Goal: Task Accomplishment & Management: Use online tool/utility

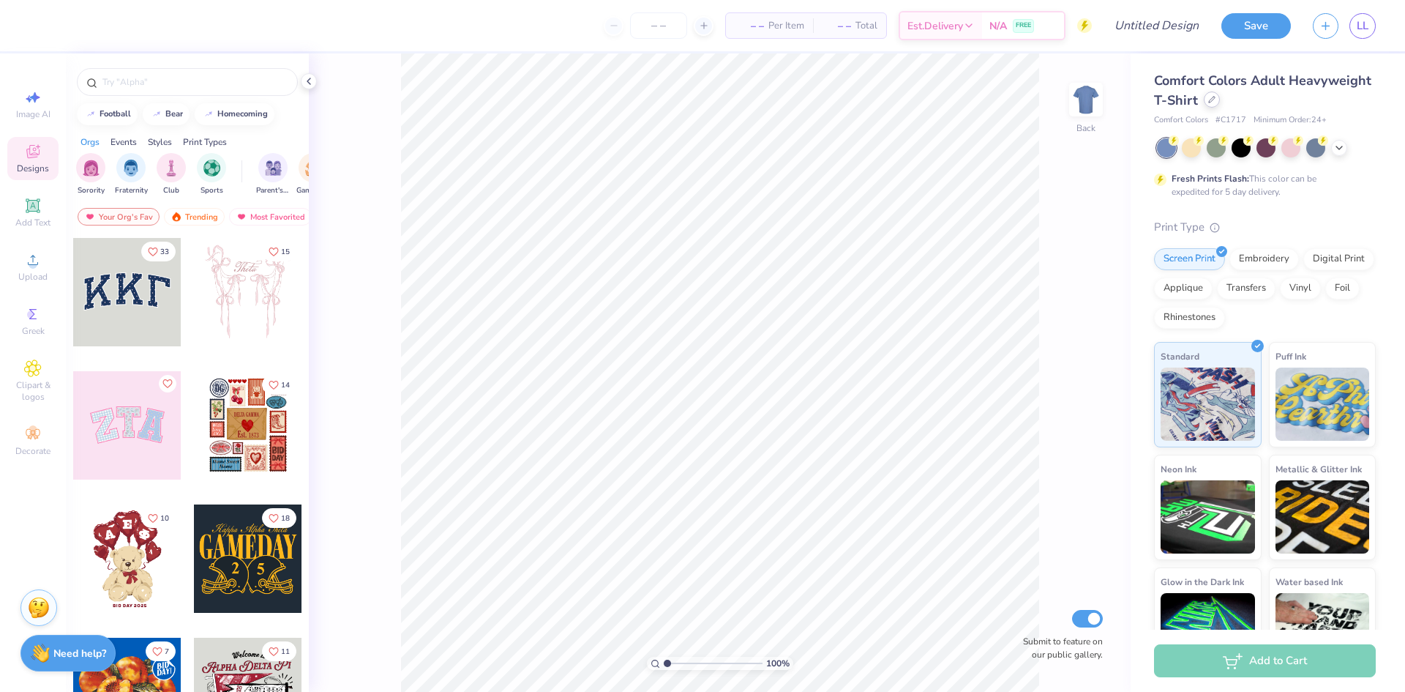
click at [1216, 101] on icon at bounding box center [1211, 99] width 7 height 7
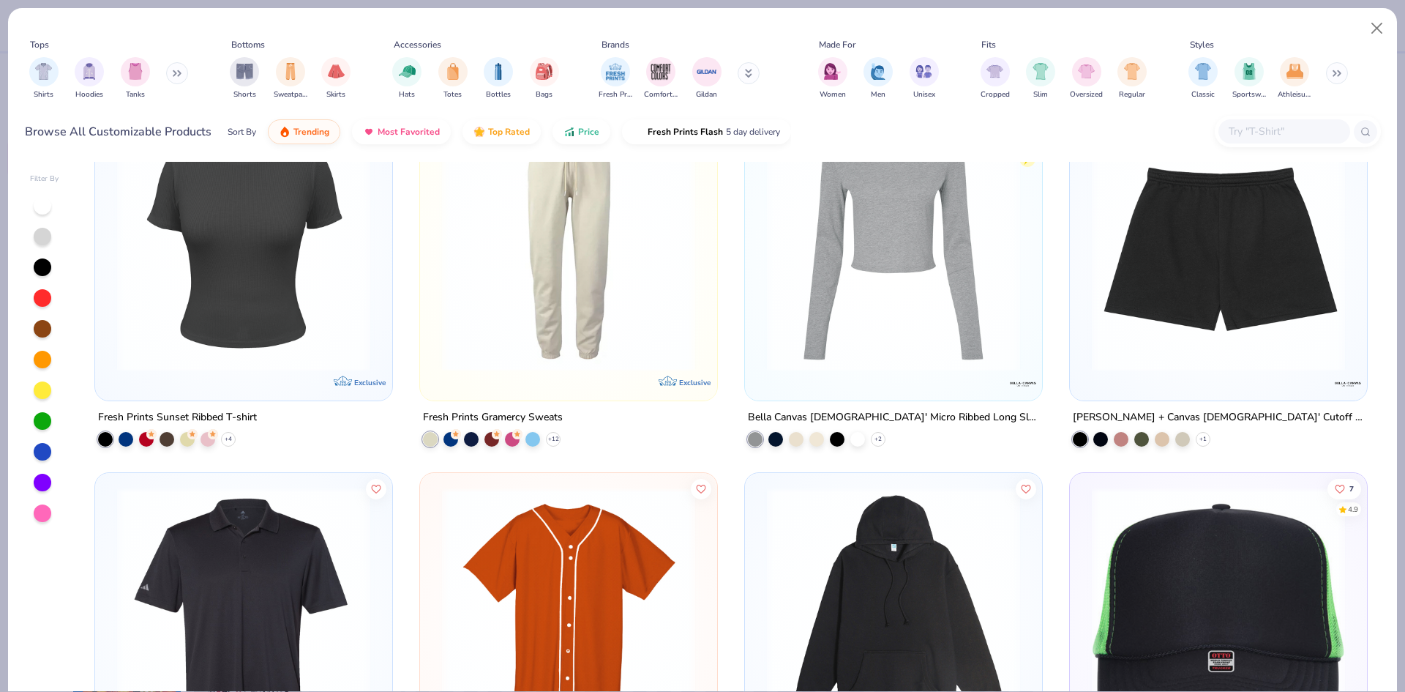
scroll to position [8197, 0]
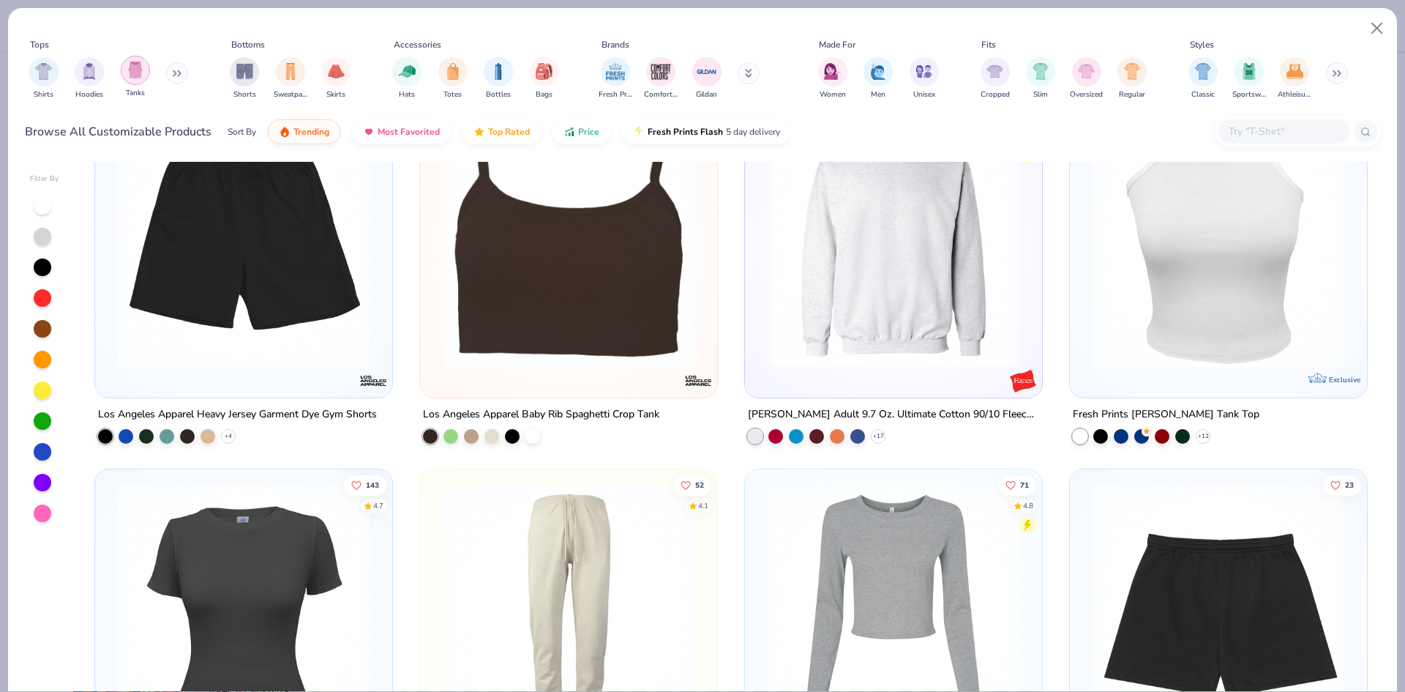
click at [132, 70] on img "filter for Tanks" at bounding box center [135, 69] width 16 height 17
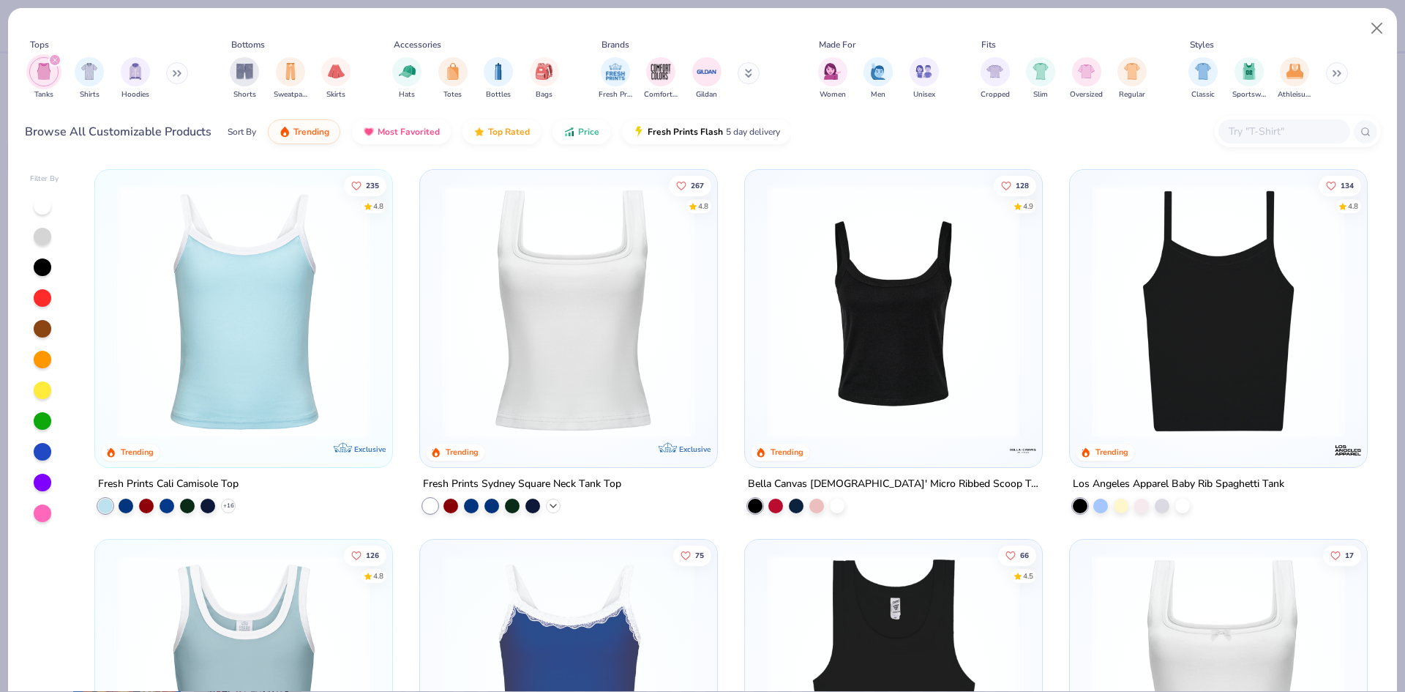
click at [547, 500] on icon at bounding box center [553, 506] width 12 height 12
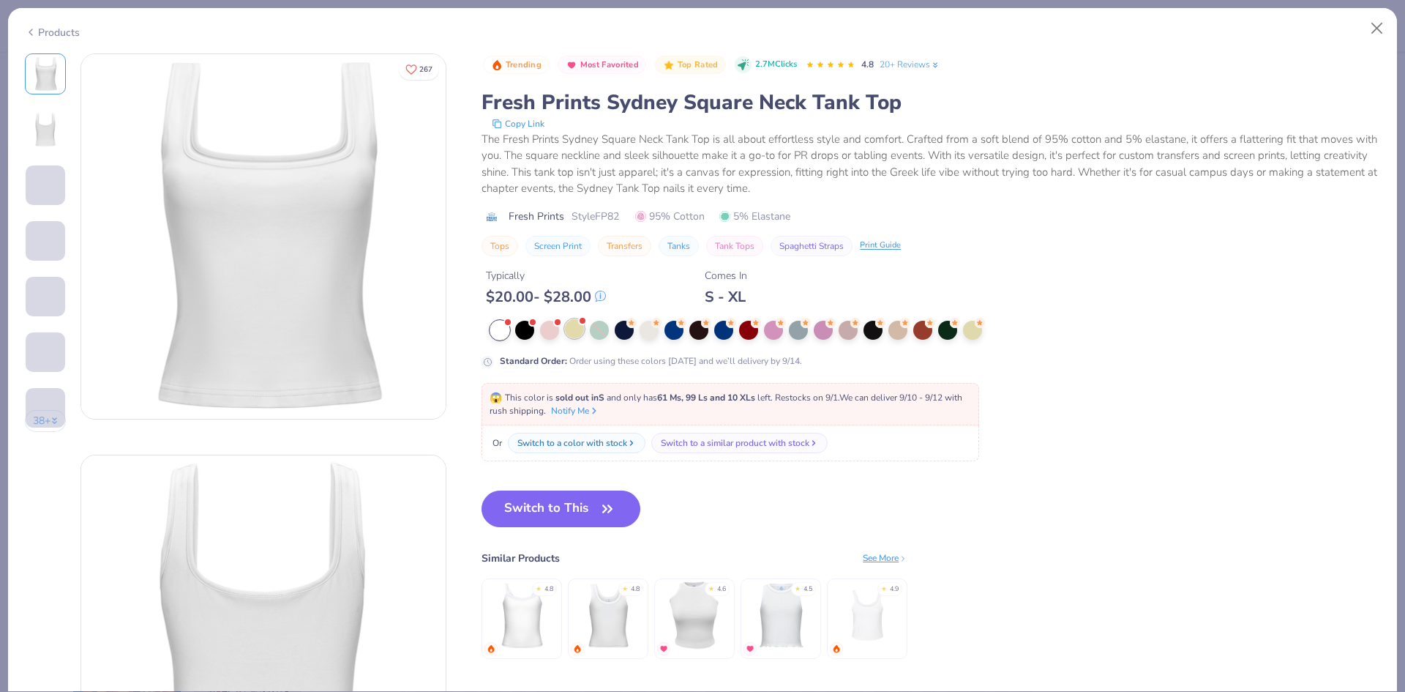
click at [570, 329] on div at bounding box center [574, 328] width 19 height 19
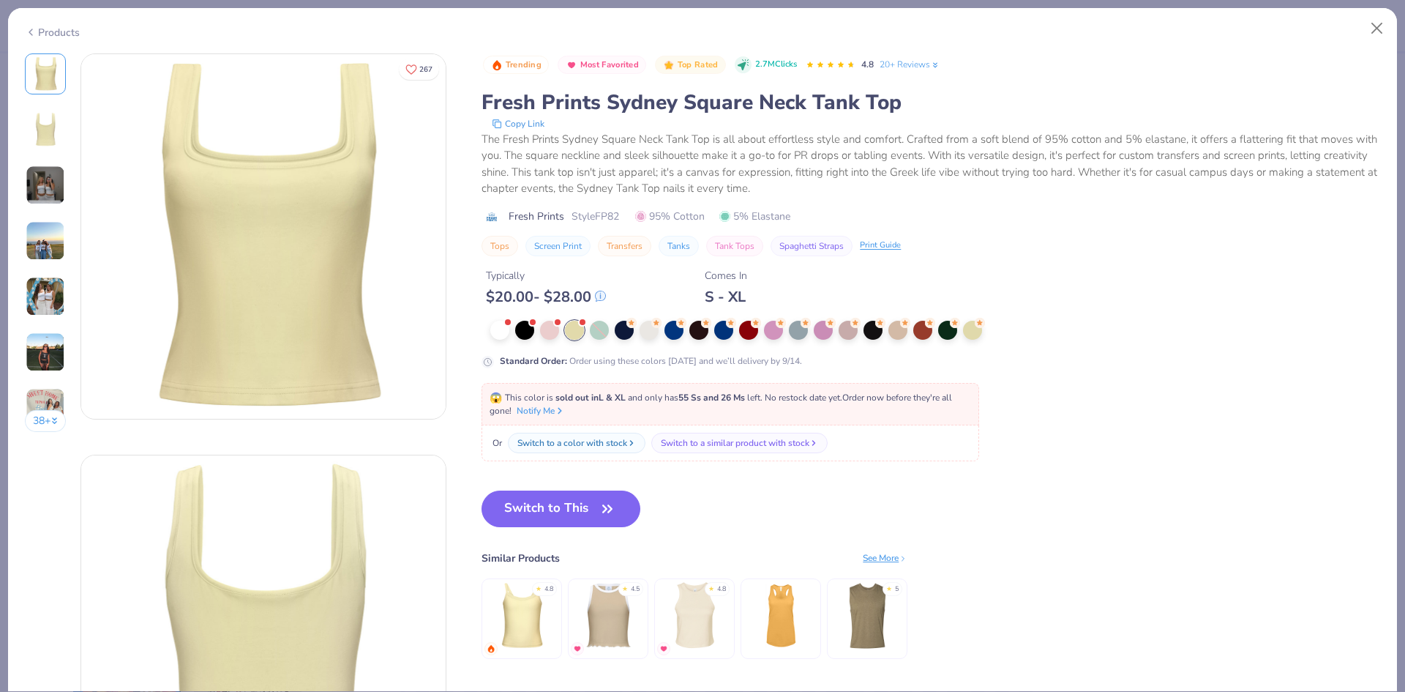
click at [35, 190] on img at bounding box center [46, 185] width 40 height 40
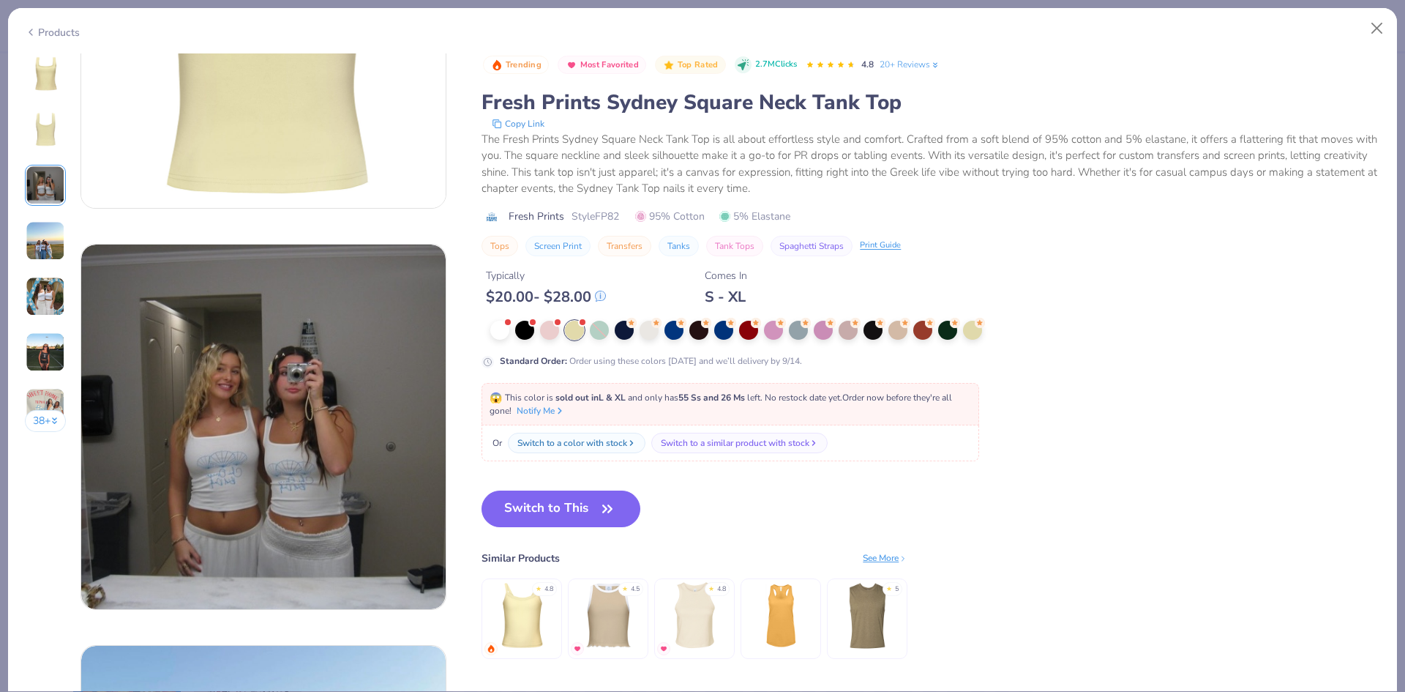
scroll to position [802, 0]
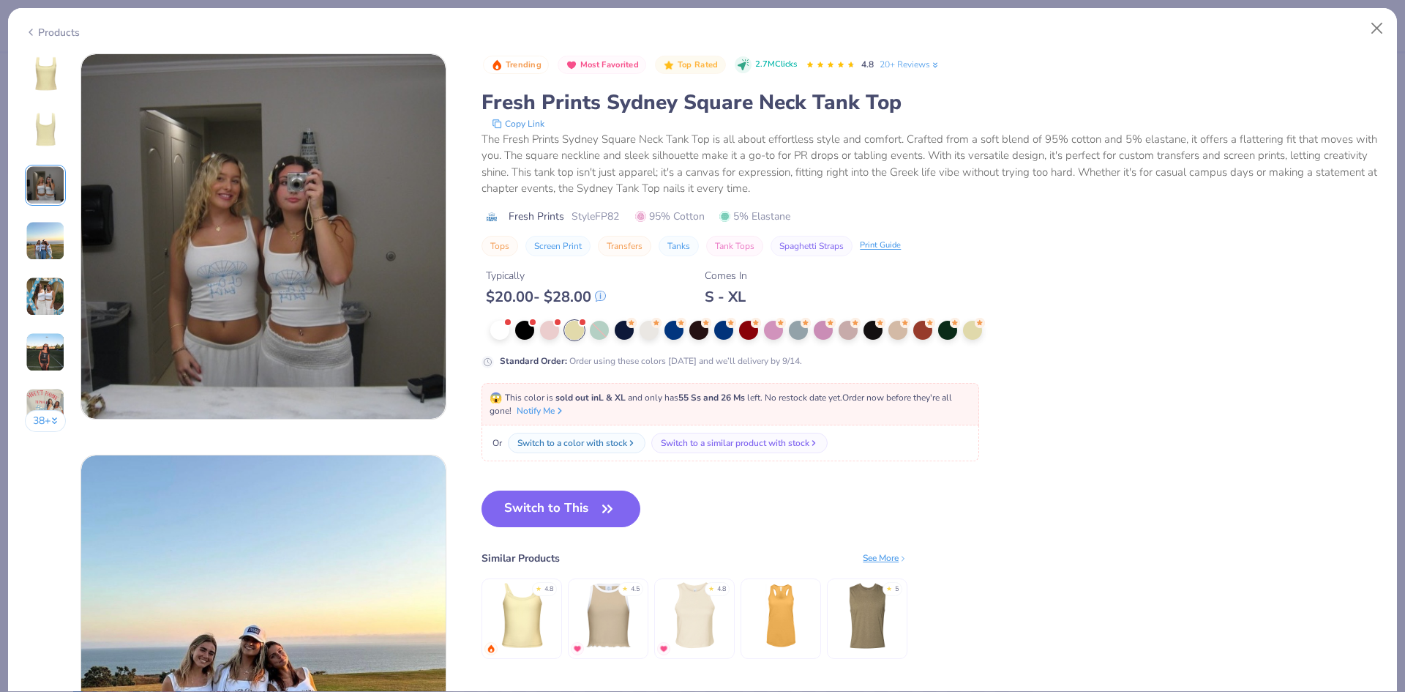
click at [38, 250] on img at bounding box center [46, 241] width 40 height 40
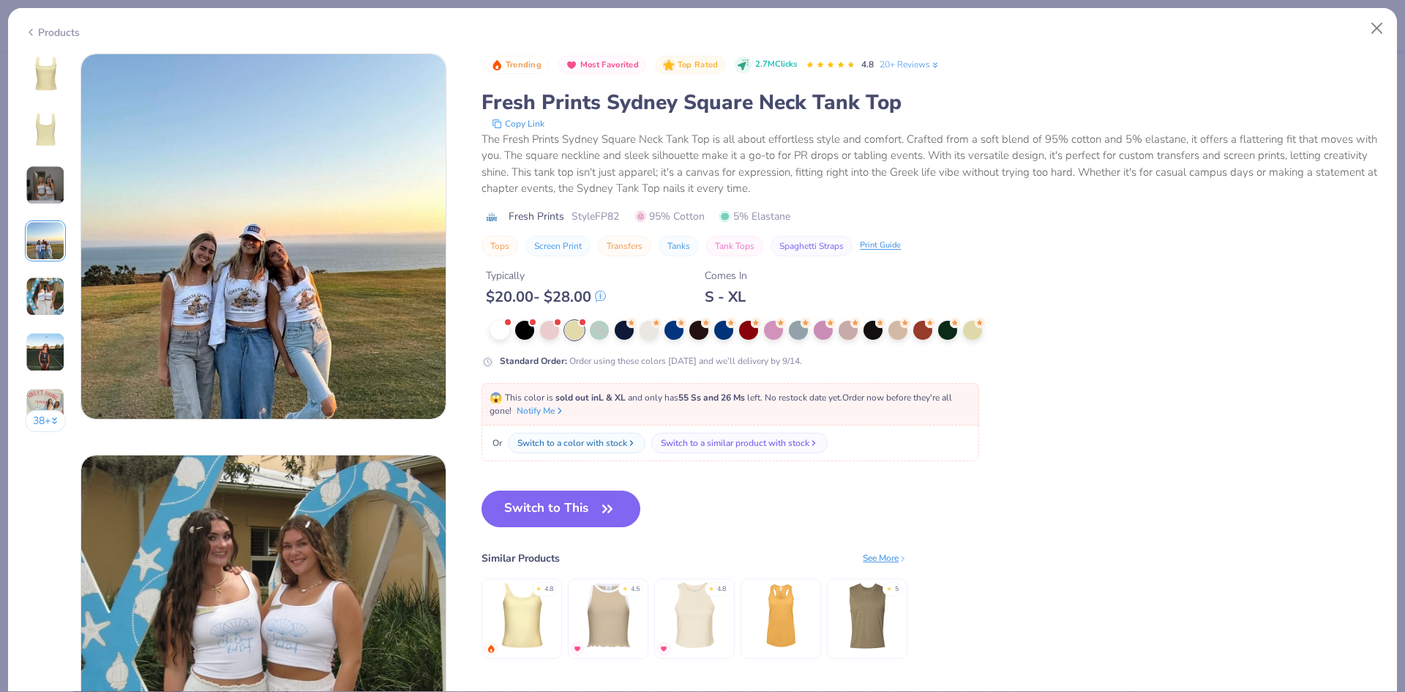
click at [42, 296] on img at bounding box center [46, 297] width 40 height 40
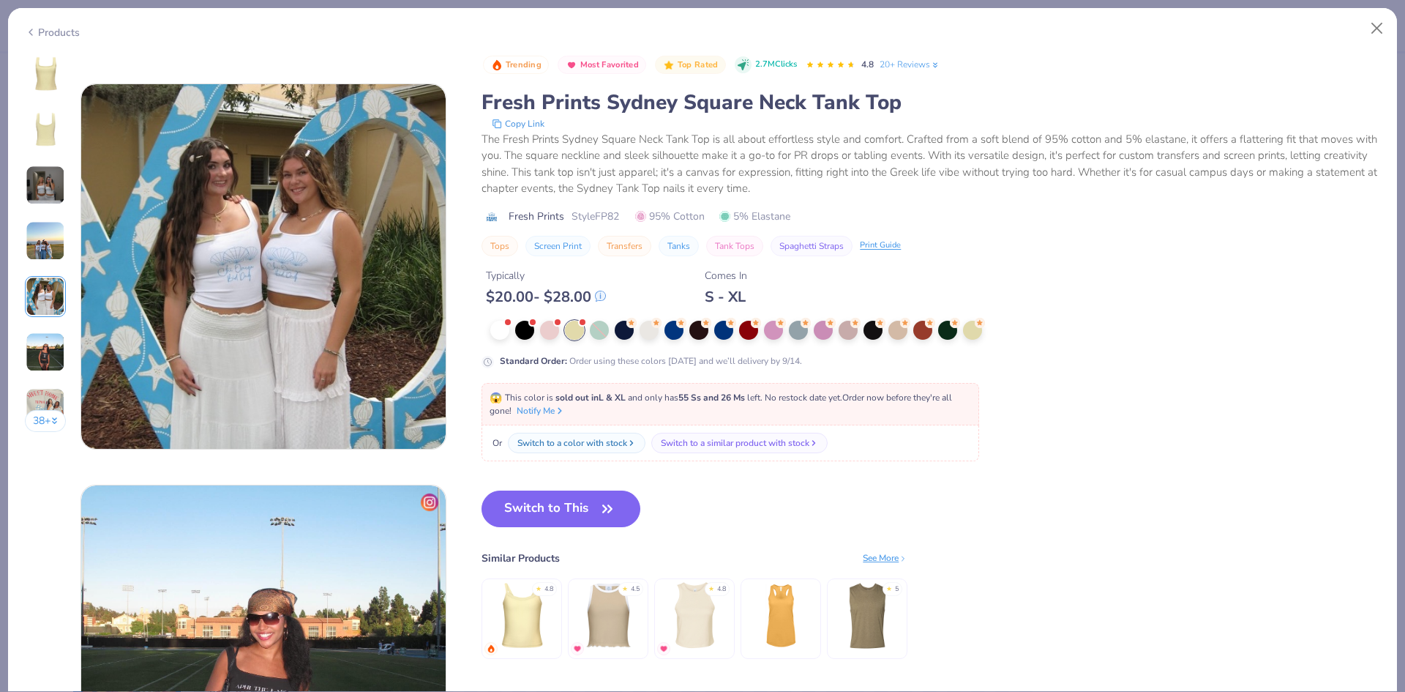
scroll to position [1604, 0]
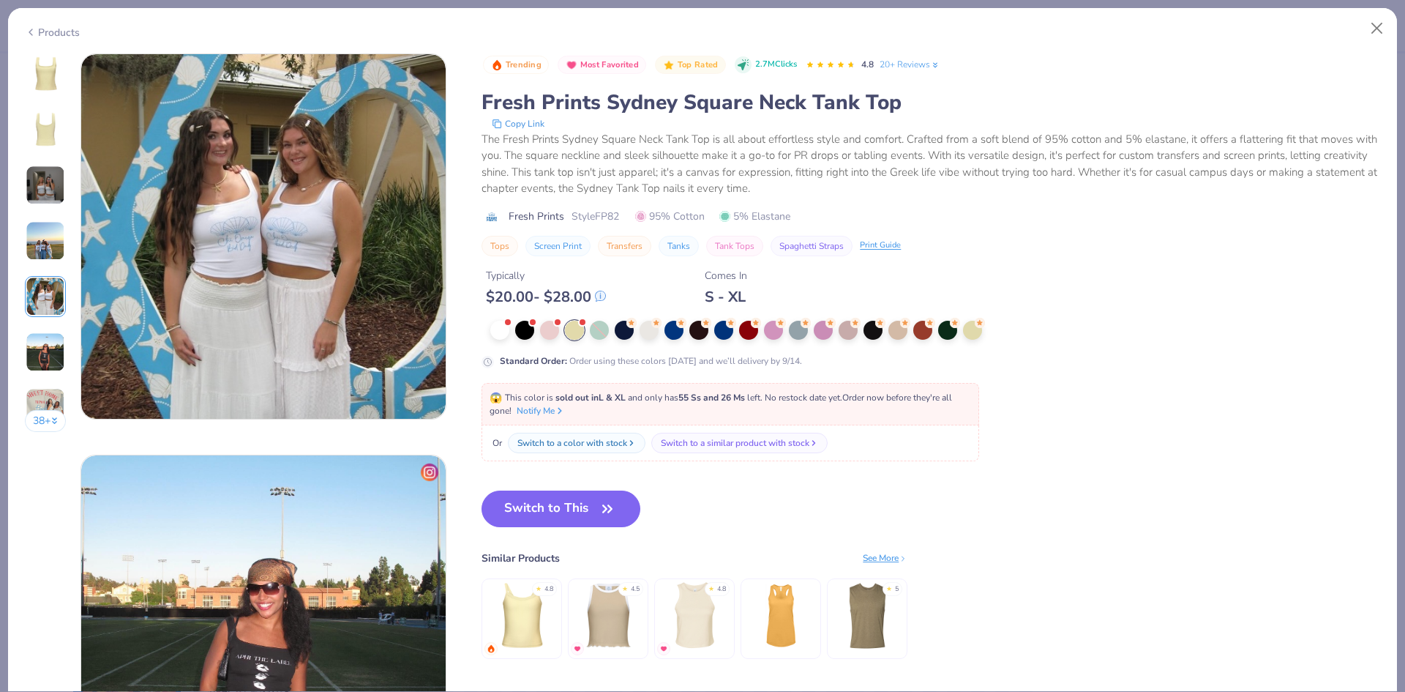
click at [573, 329] on div at bounding box center [574, 330] width 19 height 19
click at [567, 499] on button "Switch to This" at bounding box center [561, 508] width 159 height 37
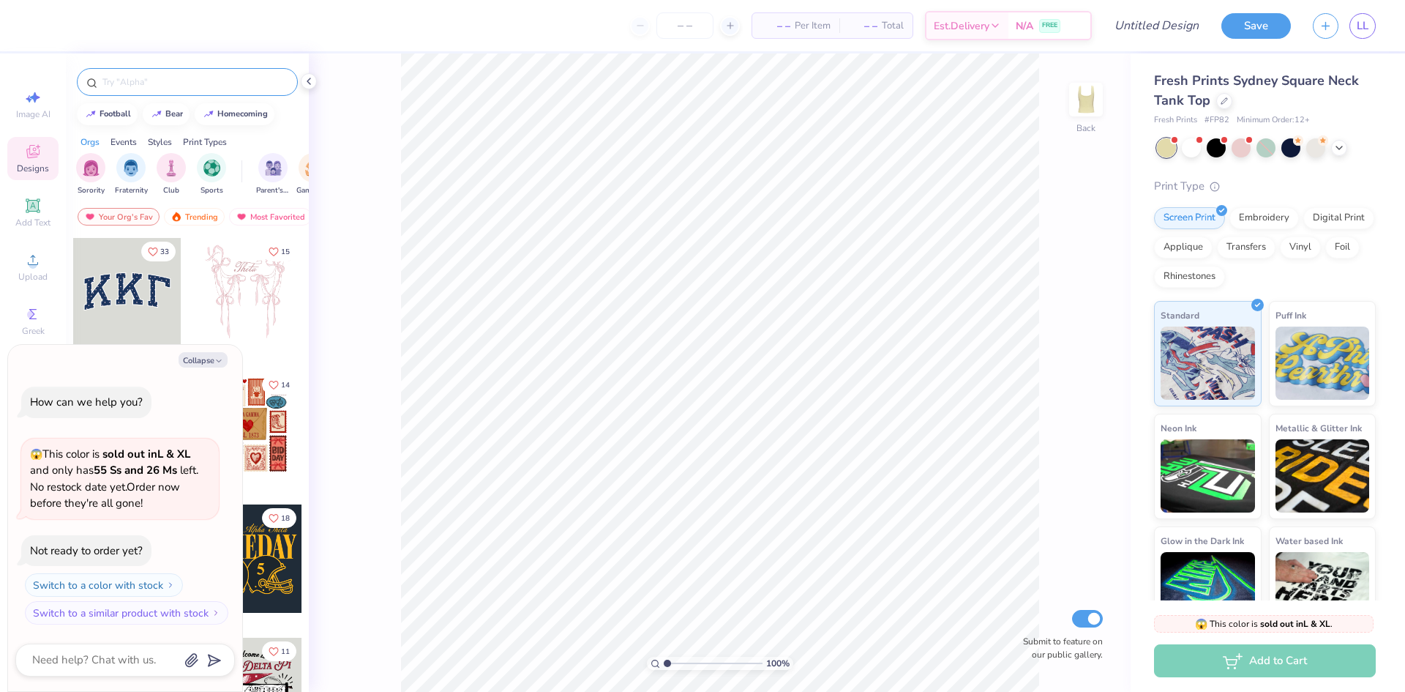
click at [158, 81] on input "text" at bounding box center [194, 82] width 187 height 15
type input "dog"
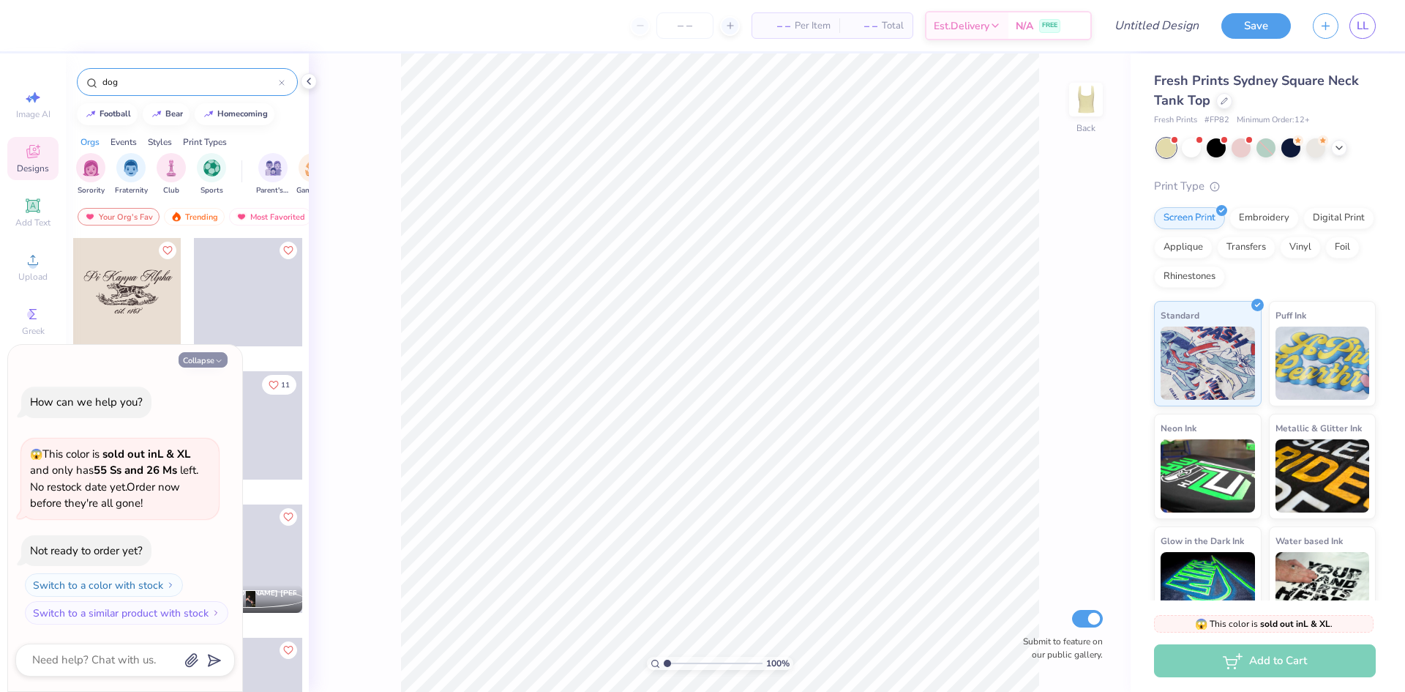
click at [220, 362] on icon "button" at bounding box center [218, 360] width 9 height 9
type textarea "x"
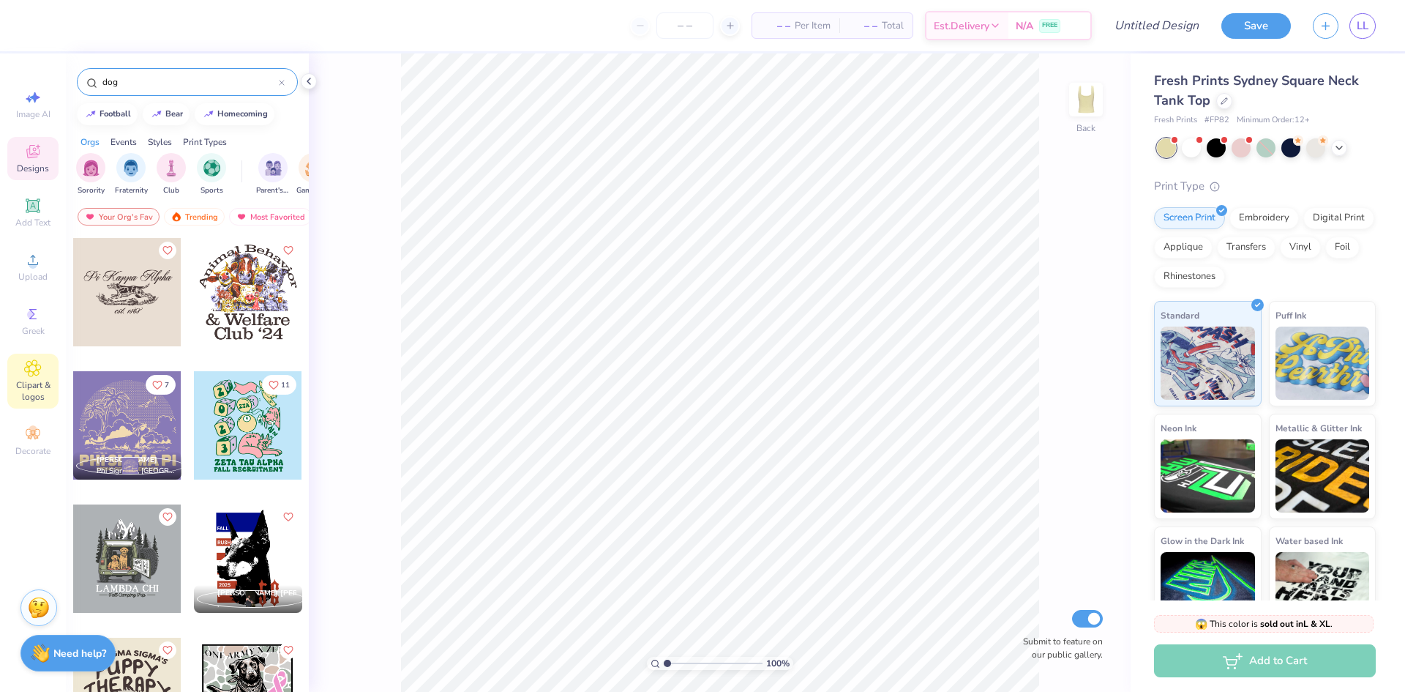
click at [41, 373] on icon at bounding box center [32, 368] width 17 height 18
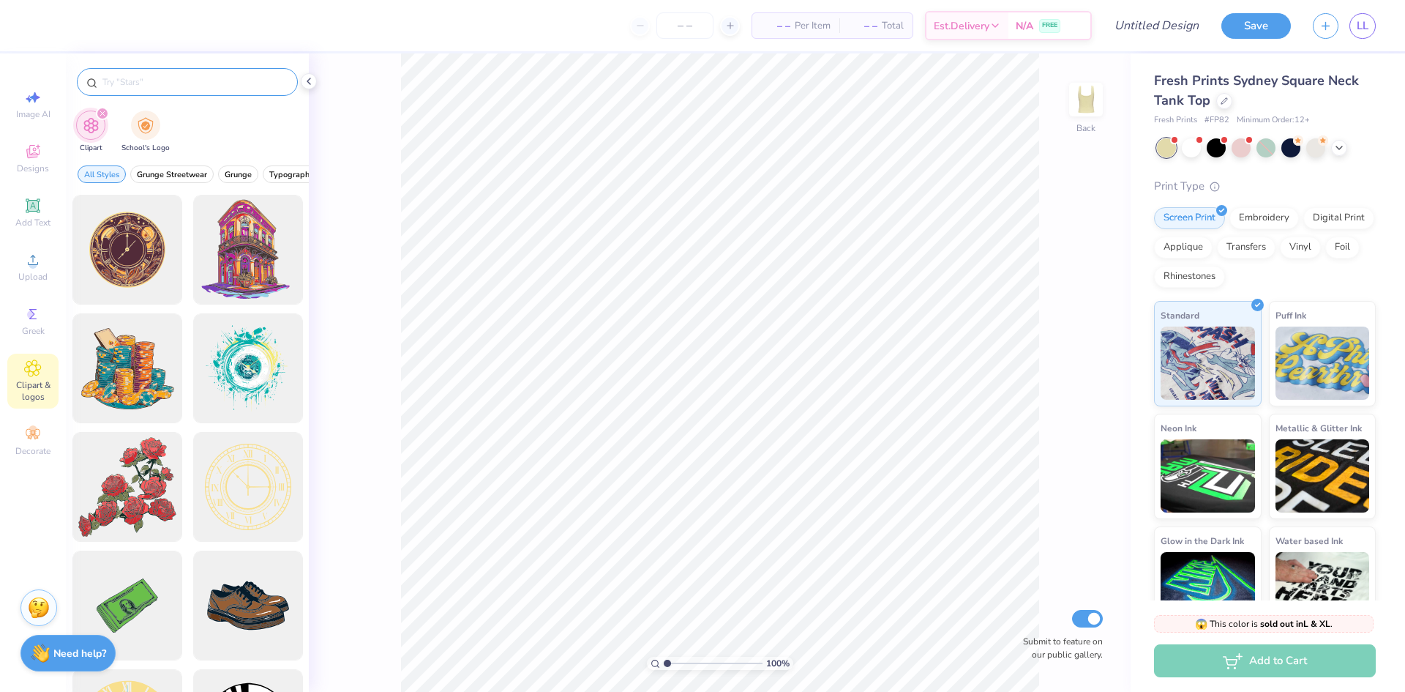
click at [129, 79] on input "text" at bounding box center [194, 82] width 187 height 15
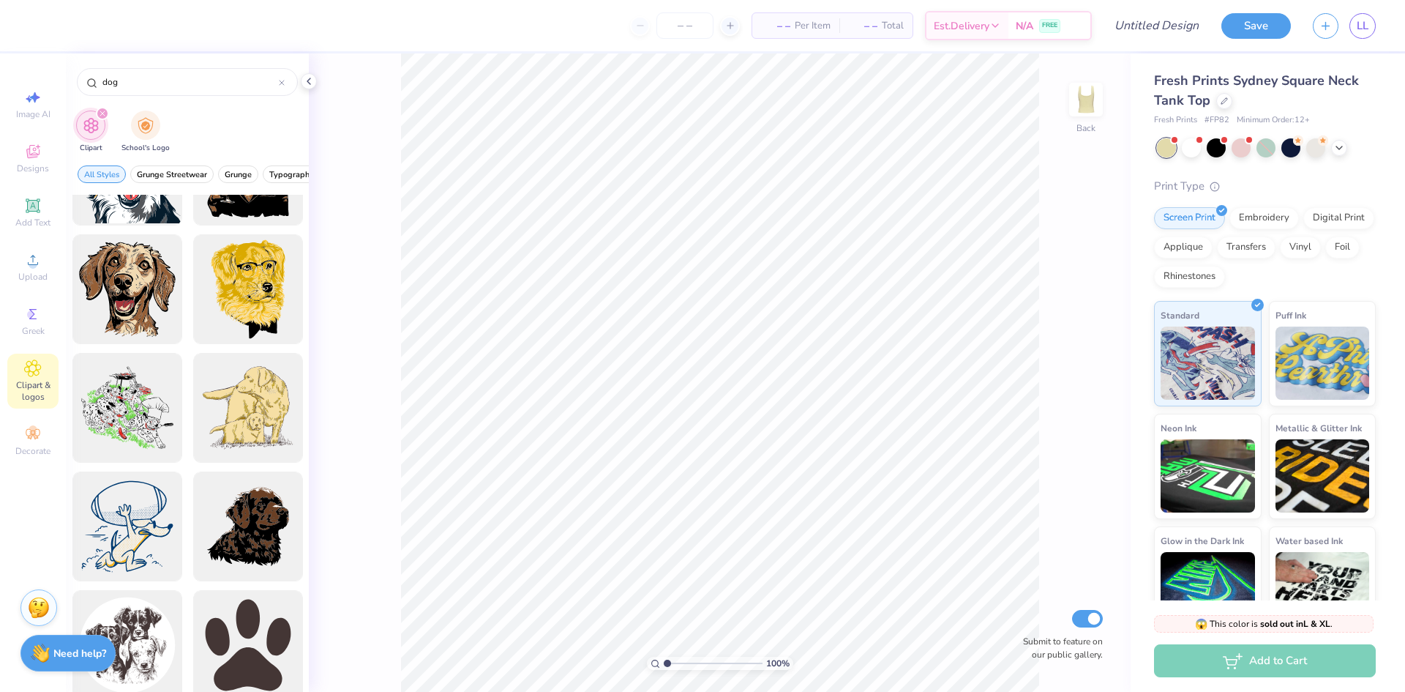
scroll to position [2196, 0]
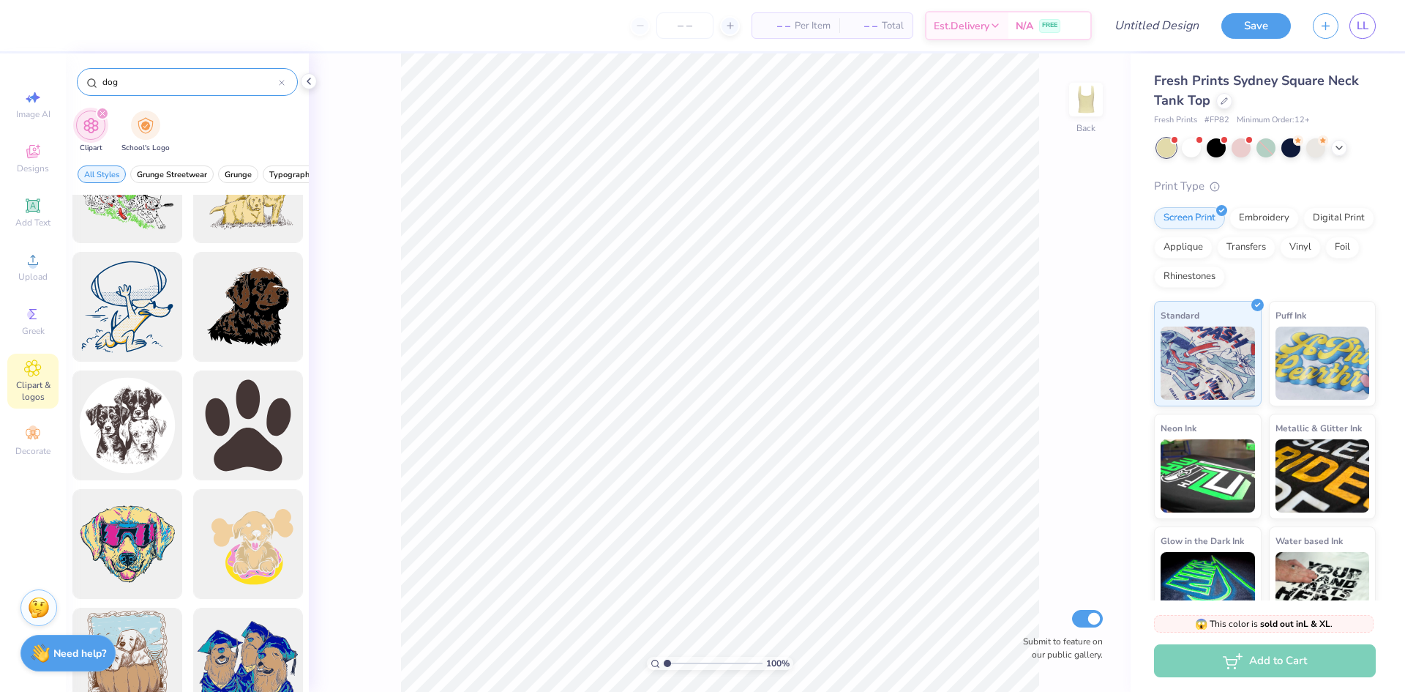
drag, startPoint x: 130, startPoint y: 82, endPoint x: 102, endPoint y: 83, distance: 27.8
click at [102, 81] on input "dog" at bounding box center [190, 82] width 178 height 15
type input "guide dog"
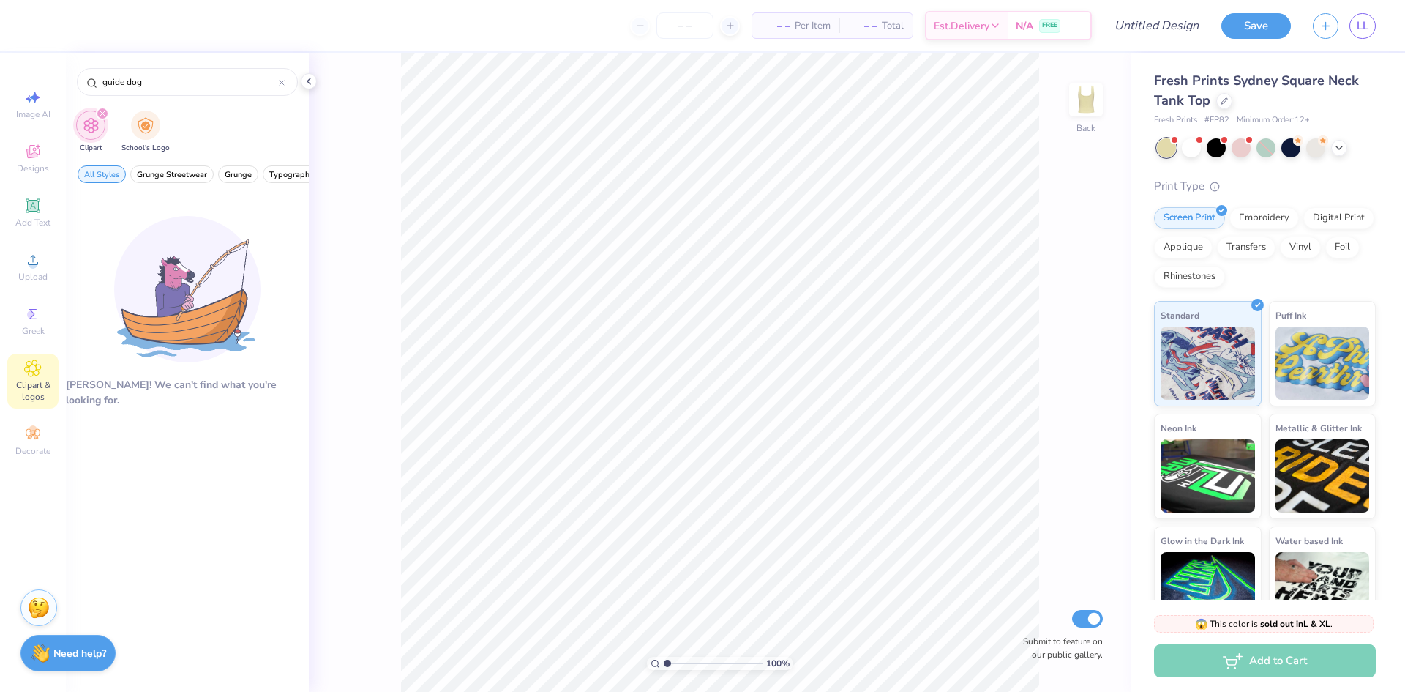
click at [48, 375] on div "Clipart & logos" at bounding box center [32, 380] width 51 height 55
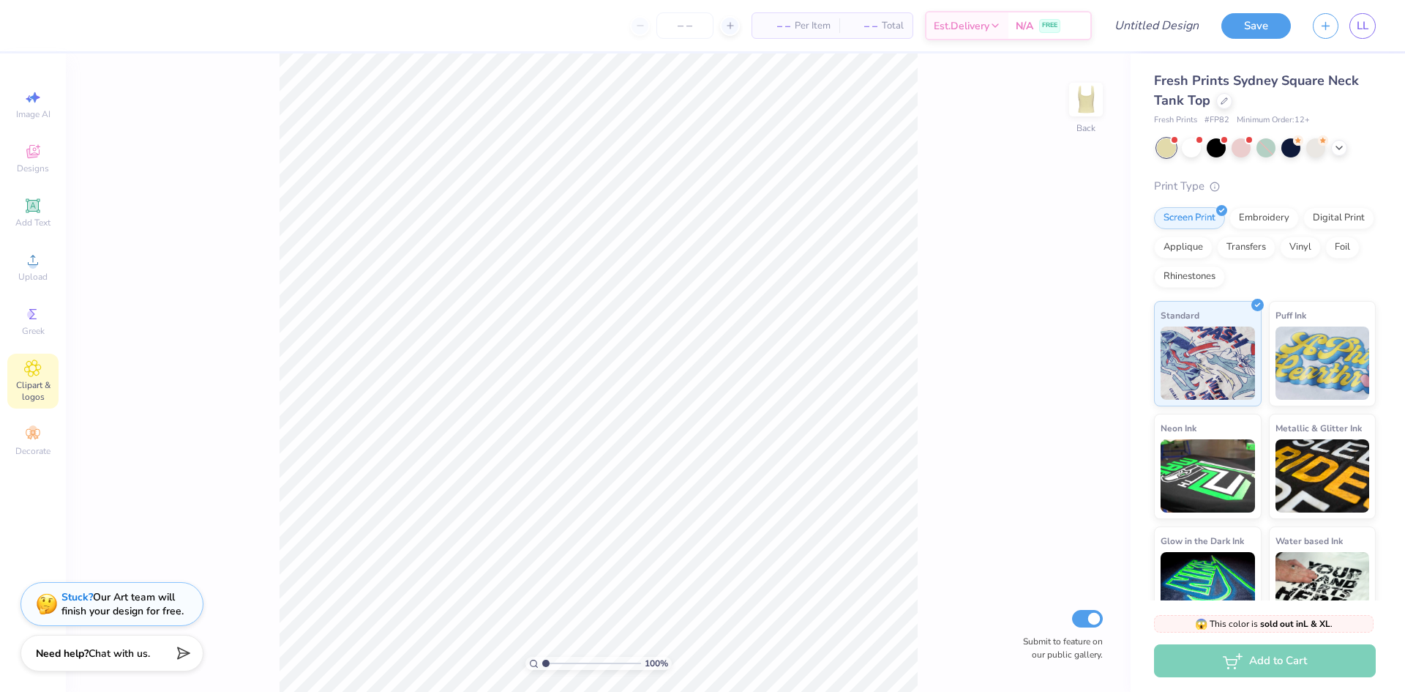
click at [27, 378] on div "Clipart & logos" at bounding box center [32, 380] width 51 height 55
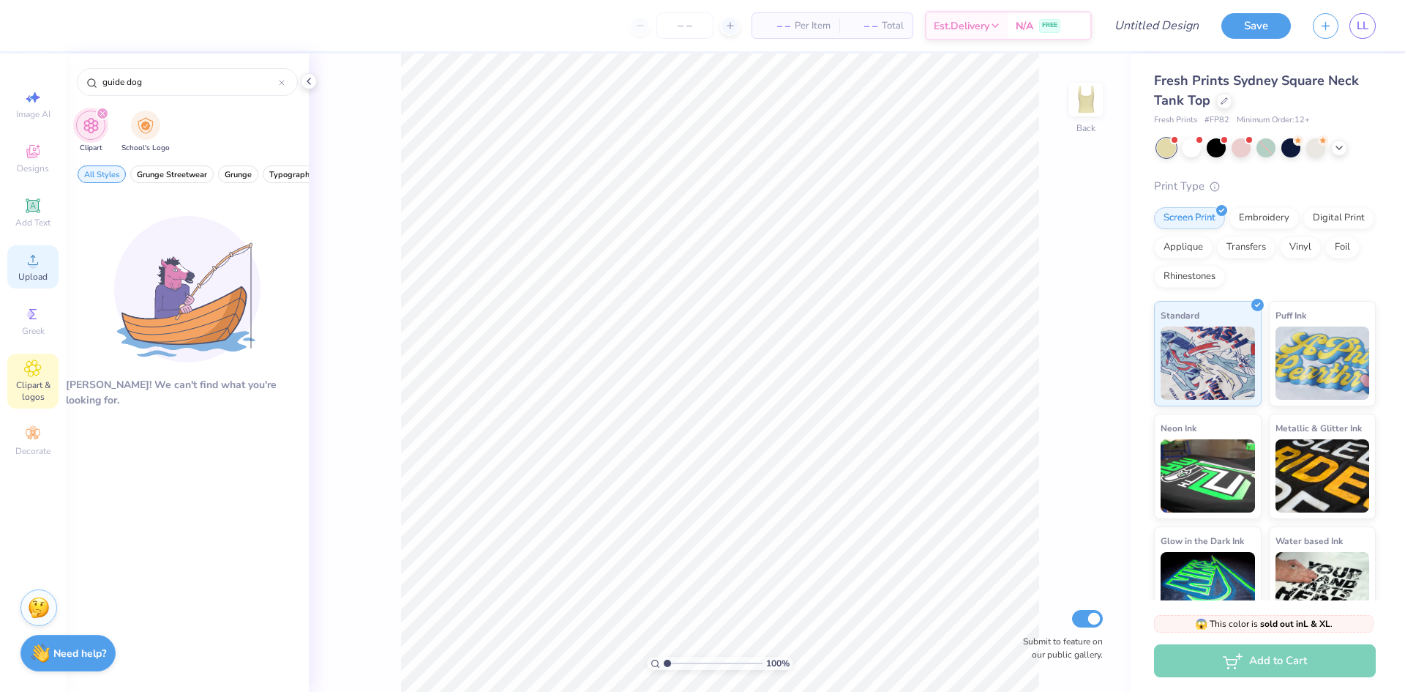
scroll to position [0, 0]
click at [23, 167] on span "Designs" at bounding box center [33, 168] width 32 height 12
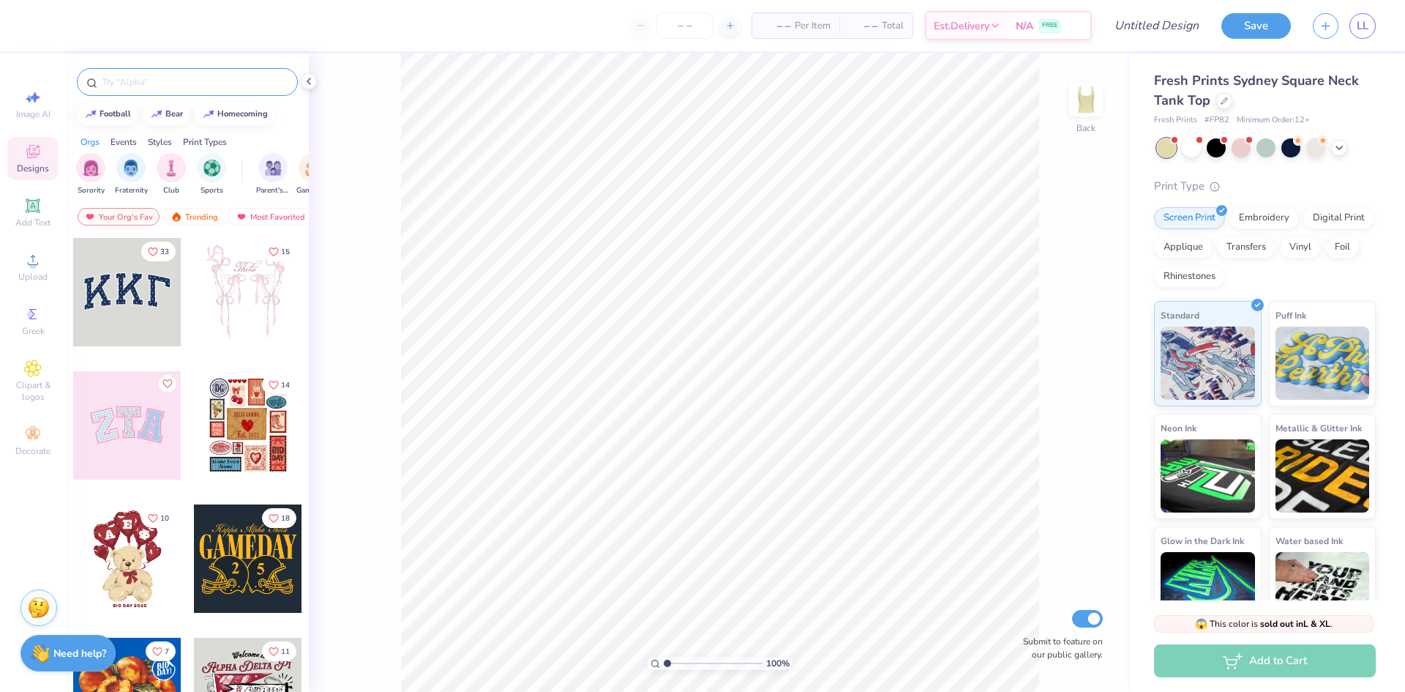
click at [132, 74] on div at bounding box center [187, 82] width 221 height 28
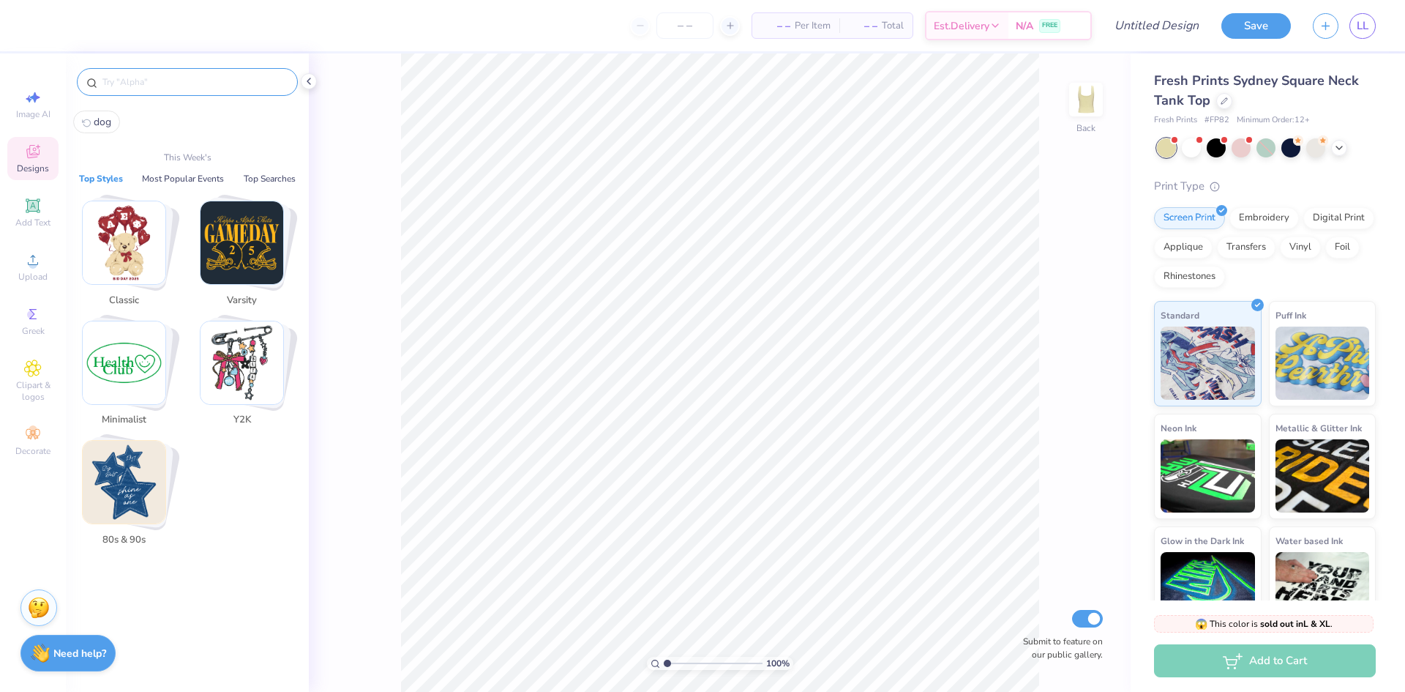
click at [125, 83] on input "text" at bounding box center [194, 82] width 187 height 15
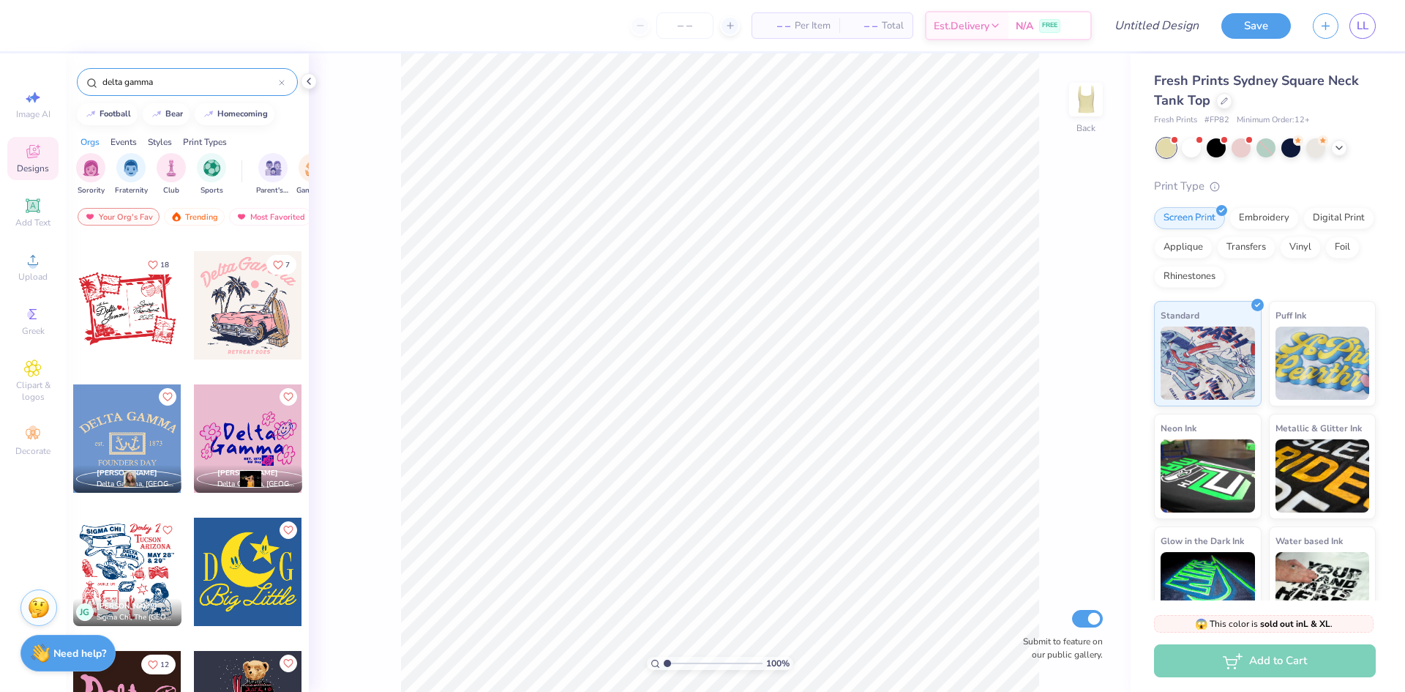
scroll to position [5342, 0]
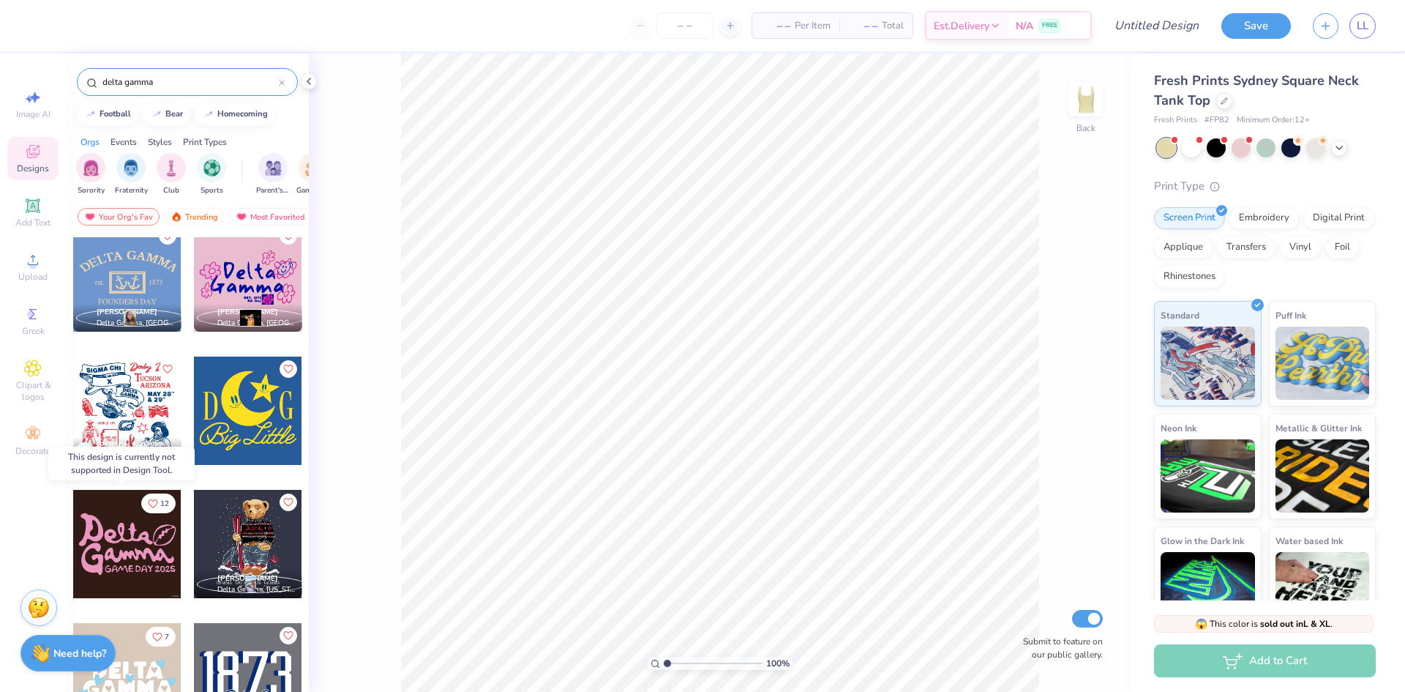
type input "delta gamma"
click at [130, 525] on div at bounding box center [127, 544] width 108 height 108
click at [129, 558] on div at bounding box center [127, 544] width 108 height 108
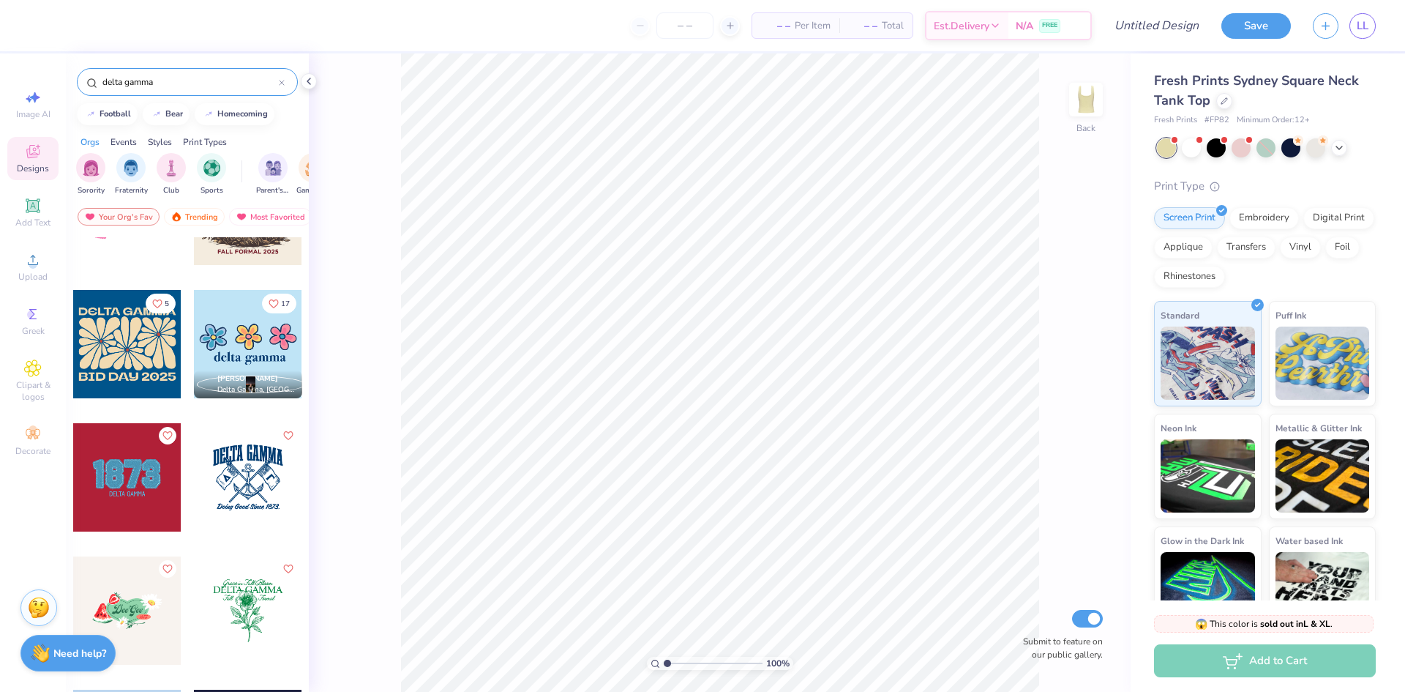
scroll to position [0, 0]
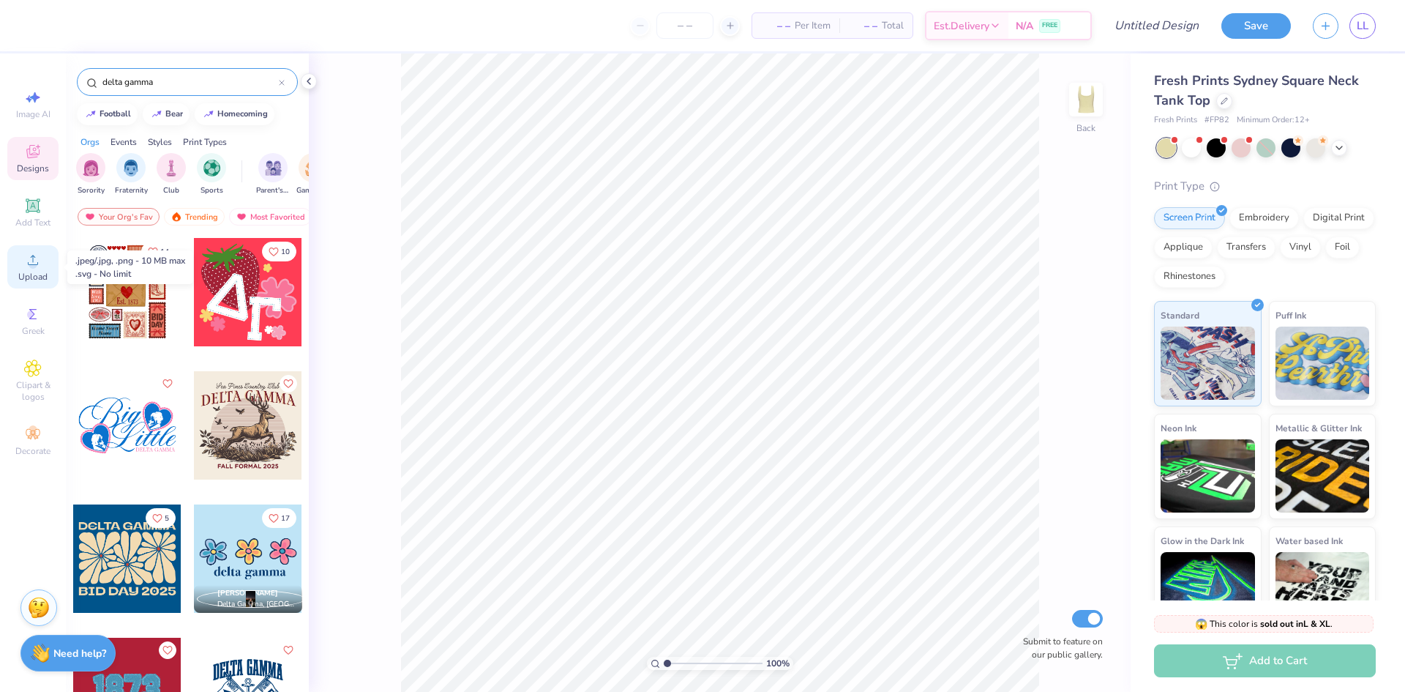
click at [29, 268] on icon at bounding box center [33, 260] width 18 height 18
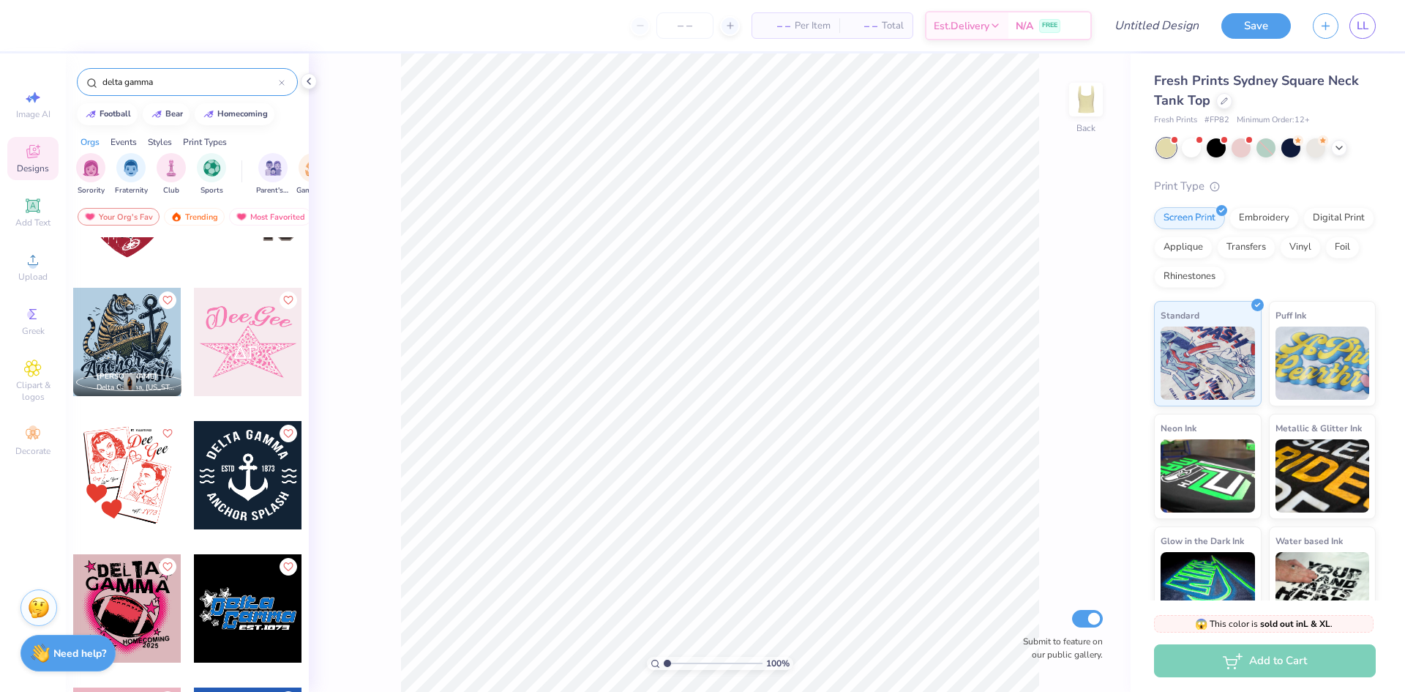
scroll to position [3513, 0]
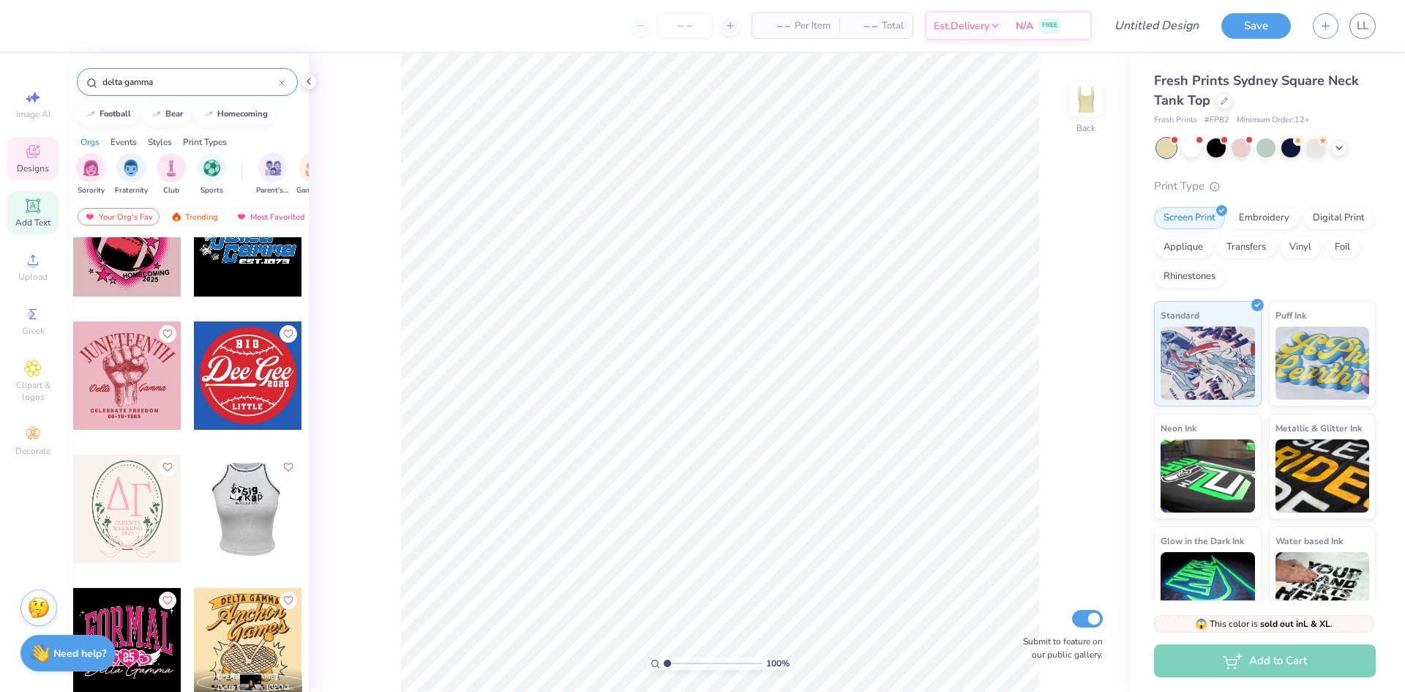
click at [20, 212] on div "Add Text" at bounding box center [32, 212] width 51 height 43
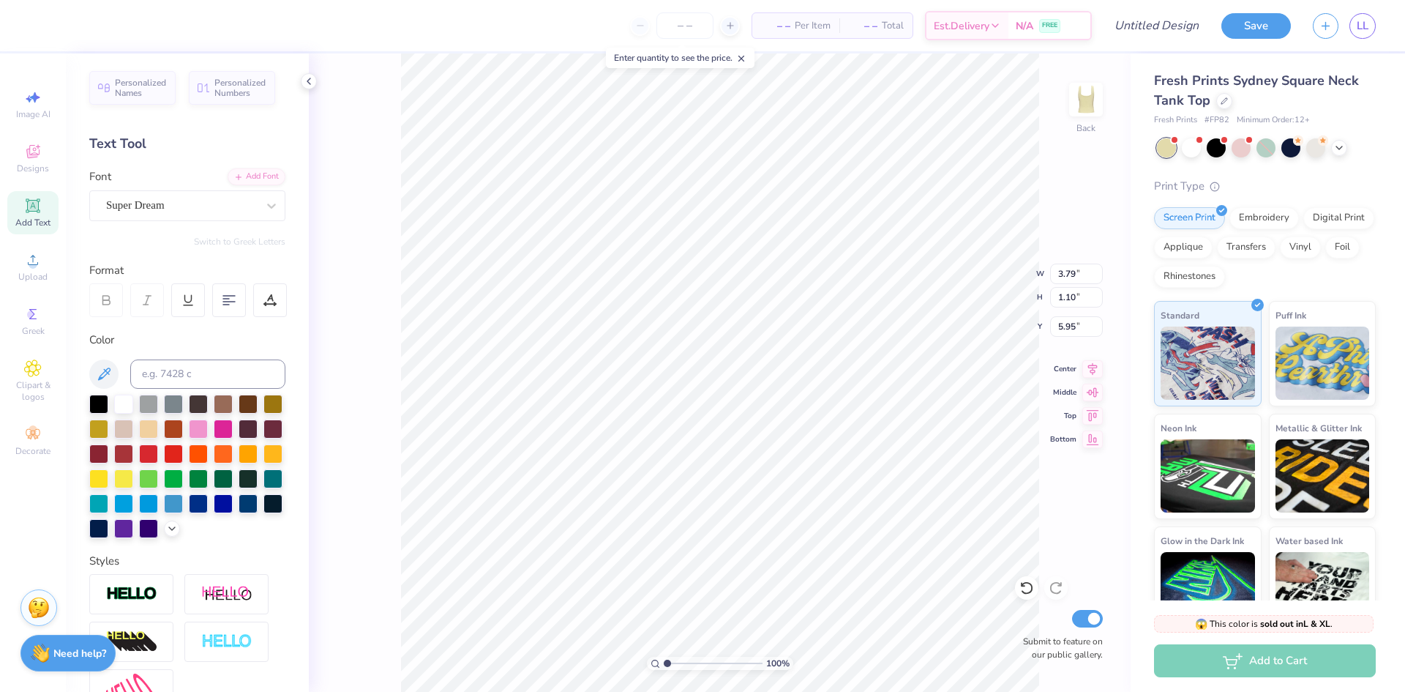
scroll to position [12, 2]
type textarea "X"
type textarea "delta gamma"
click at [1090, 408] on icon at bounding box center [1093, 413] width 12 height 11
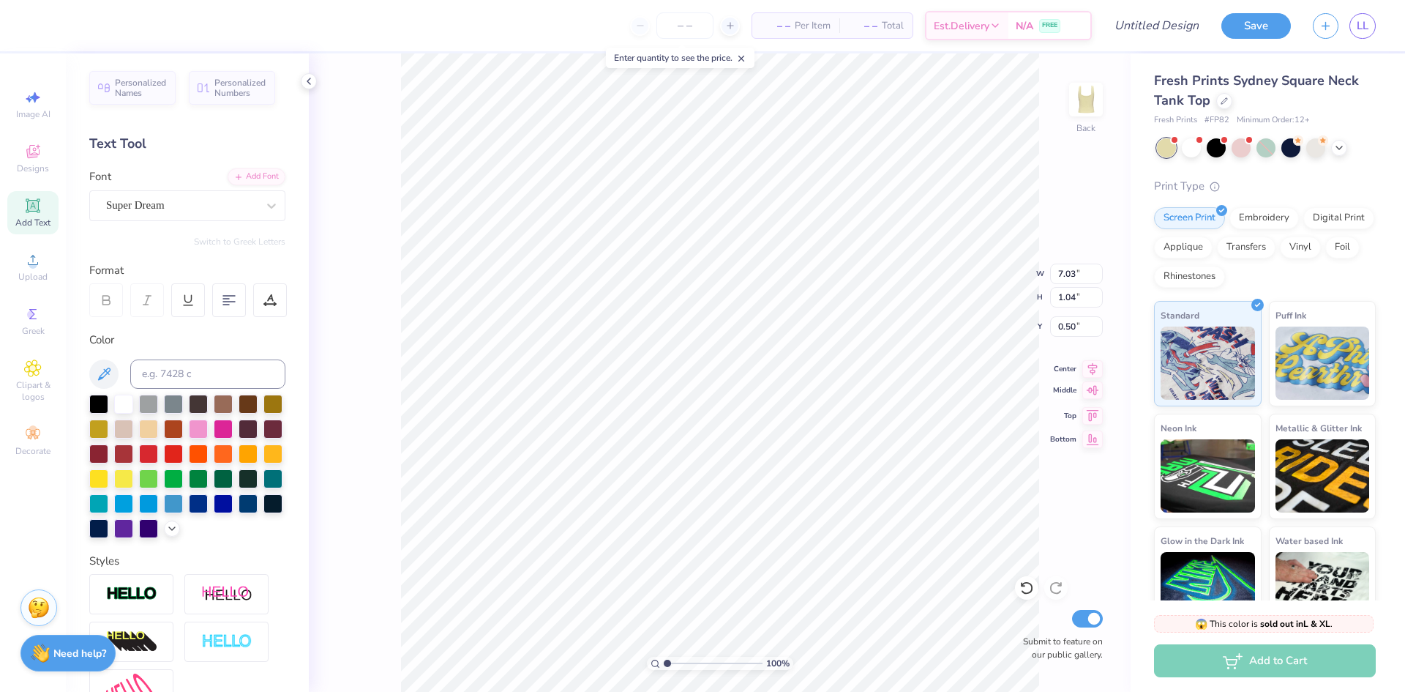
click at [1090, 392] on icon at bounding box center [1093, 390] width 12 height 10
click at [1091, 411] on icon at bounding box center [1093, 413] width 12 height 11
type input "0.50"
click at [113, 207] on div "Super Dream" at bounding box center [182, 205] width 154 height 23
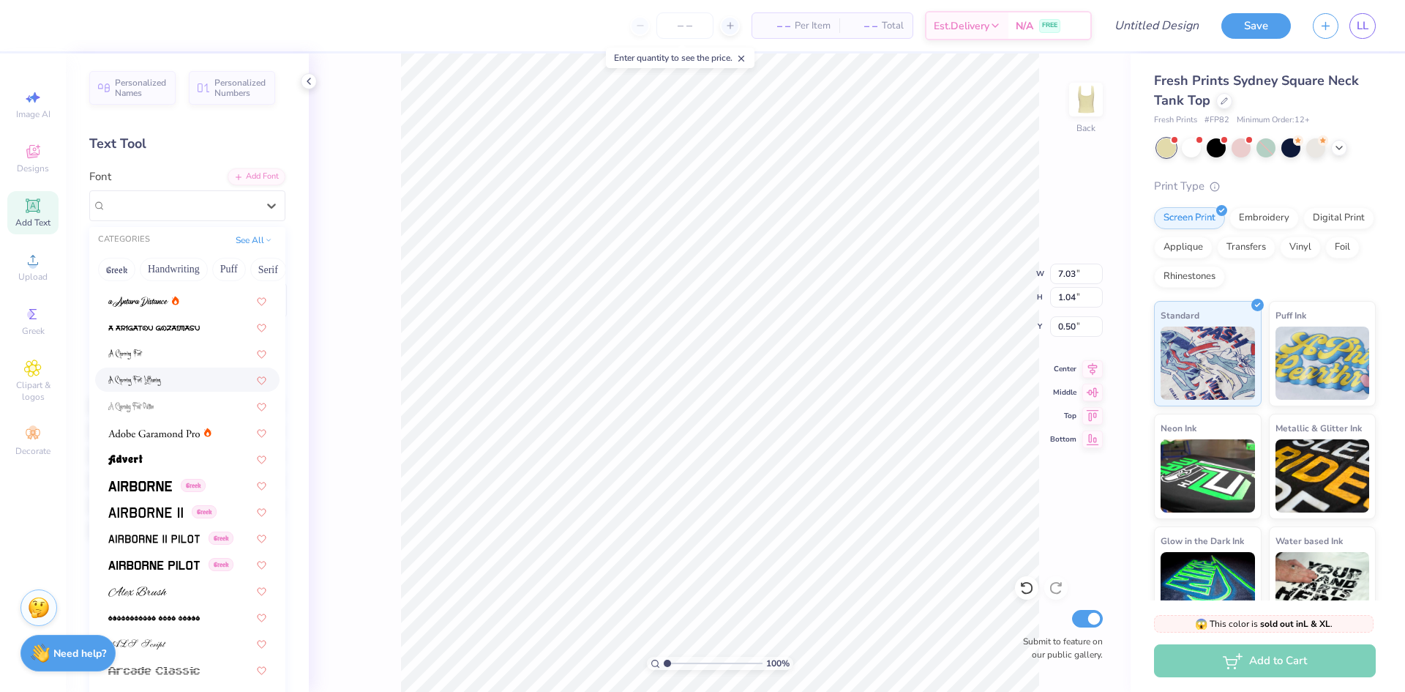
scroll to position [0, 0]
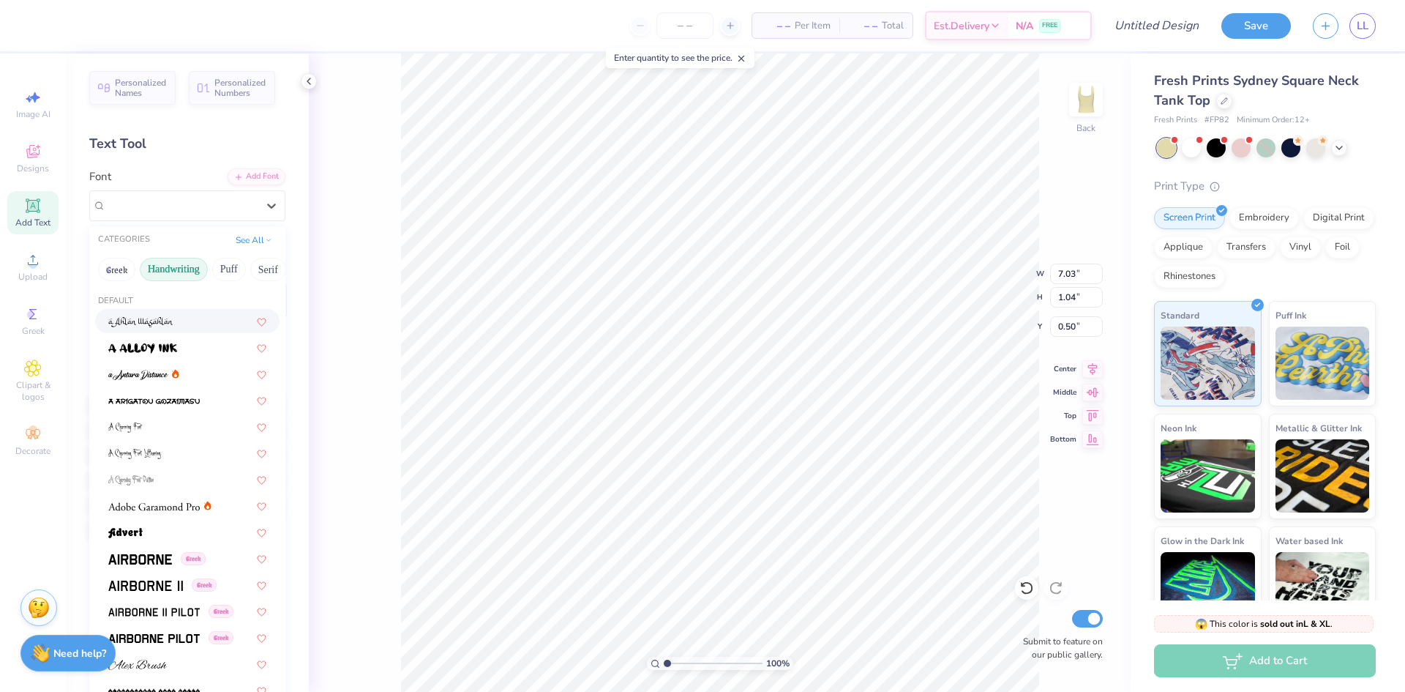
click at [151, 269] on button "Handwriting" at bounding box center [174, 269] width 68 height 23
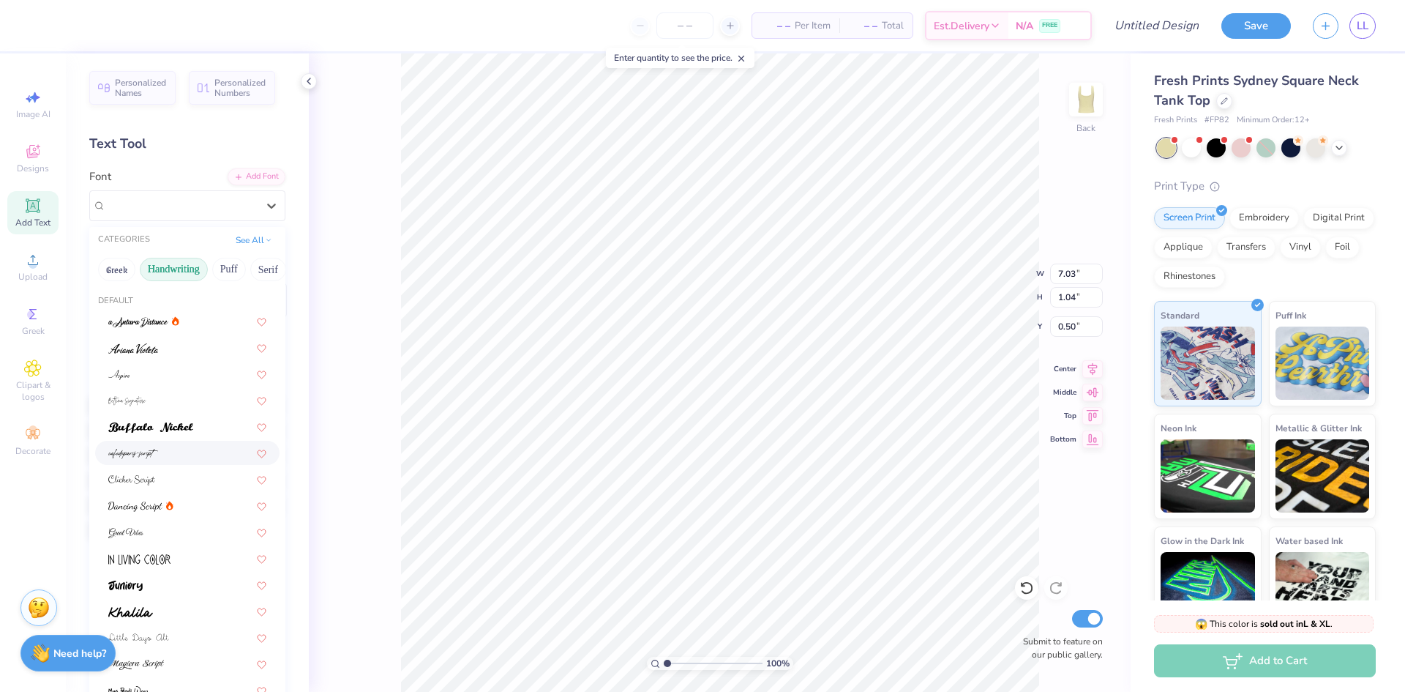
click at [145, 455] on img at bounding box center [133, 454] width 50 height 10
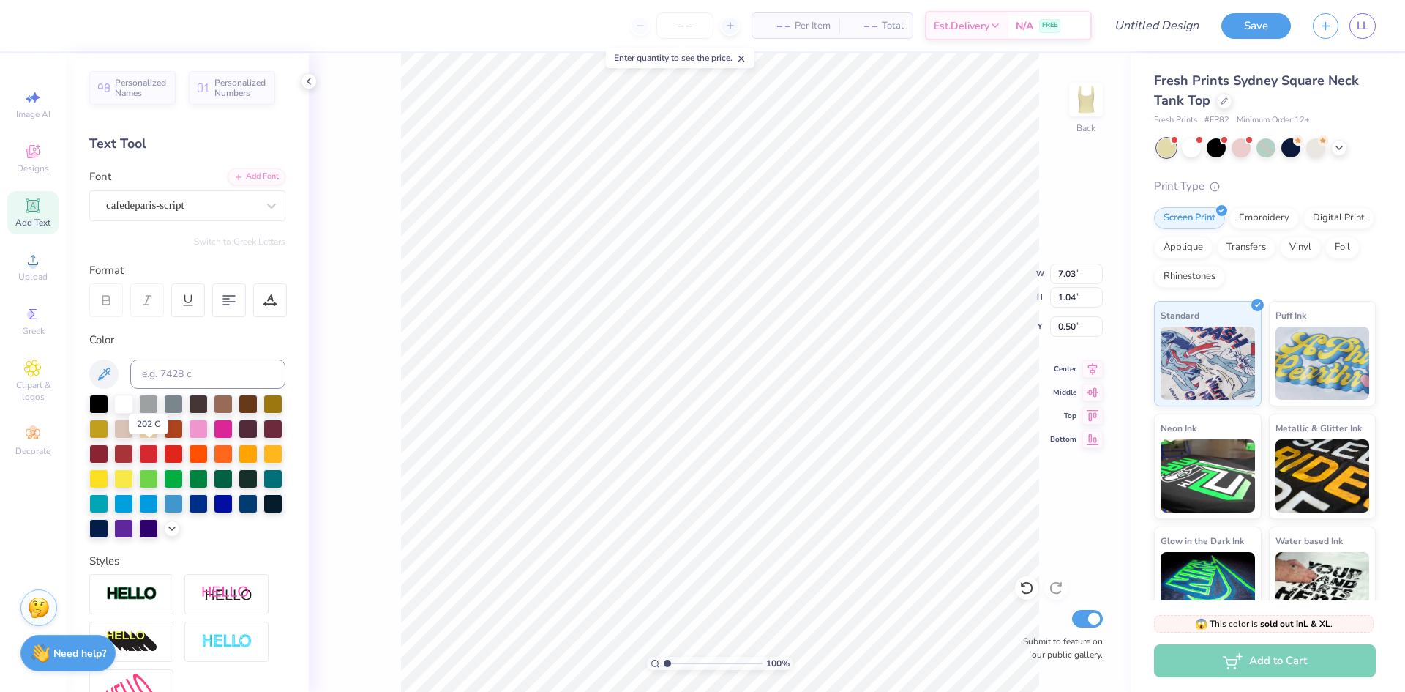
type input "2.53"
type input "1.16"
type input "0.52"
click at [263, 304] on div at bounding box center [270, 300] width 34 height 34
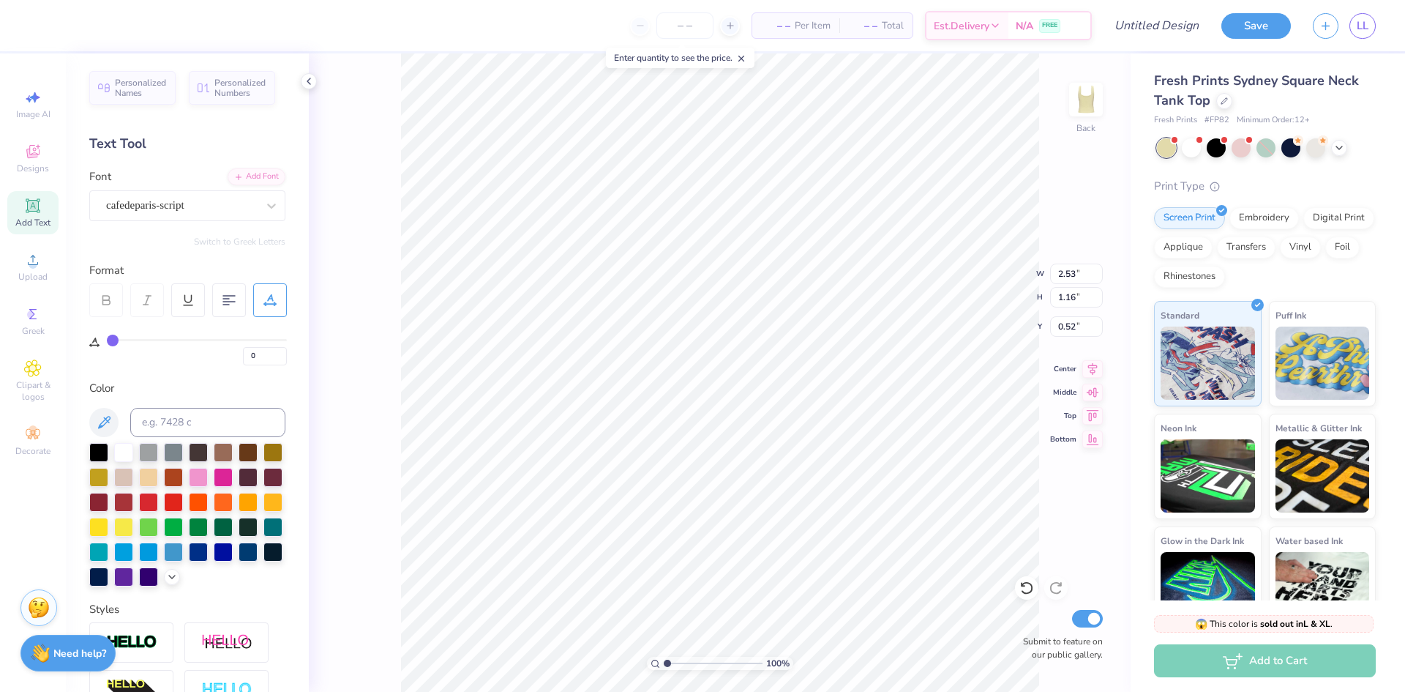
click at [111, 340] on div "0" at bounding box center [188, 341] width 198 height 48
click at [162, 262] on div "Format" at bounding box center [188, 270] width 198 height 17
click at [1099, 269] on input "2.54" at bounding box center [1076, 273] width 53 height 20
click at [1095, 270] on input "2.55" at bounding box center [1076, 273] width 53 height 20
click at [1095, 270] on input "2.56" at bounding box center [1076, 273] width 53 height 20
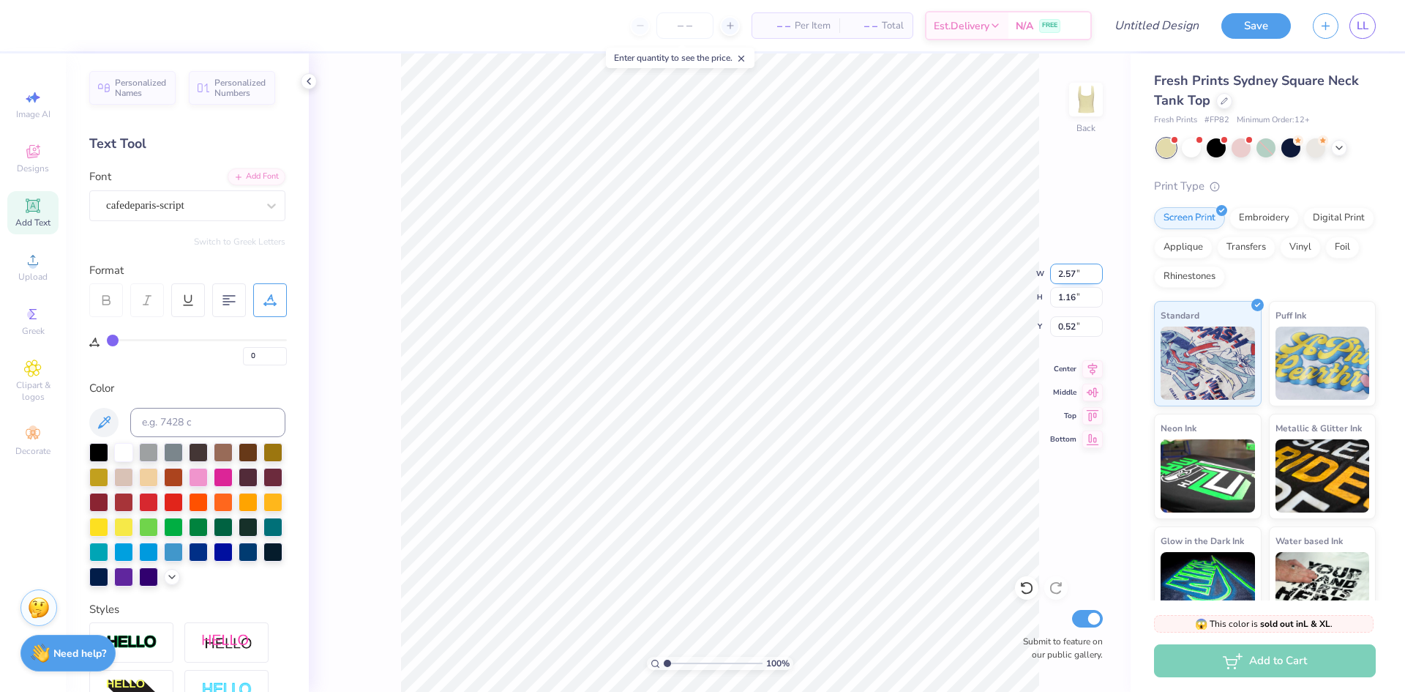
click at [1095, 270] on input "2.57" at bounding box center [1076, 273] width 53 height 20
click at [1095, 270] on input "2.58" at bounding box center [1076, 273] width 53 height 20
click at [1096, 270] on input "2.59" at bounding box center [1076, 273] width 53 height 20
click at [1096, 270] on input "2.6" at bounding box center [1076, 273] width 53 height 20
click at [1096, 270] on input "2.61" at bounding box center [1076, 273] width 53 height 20
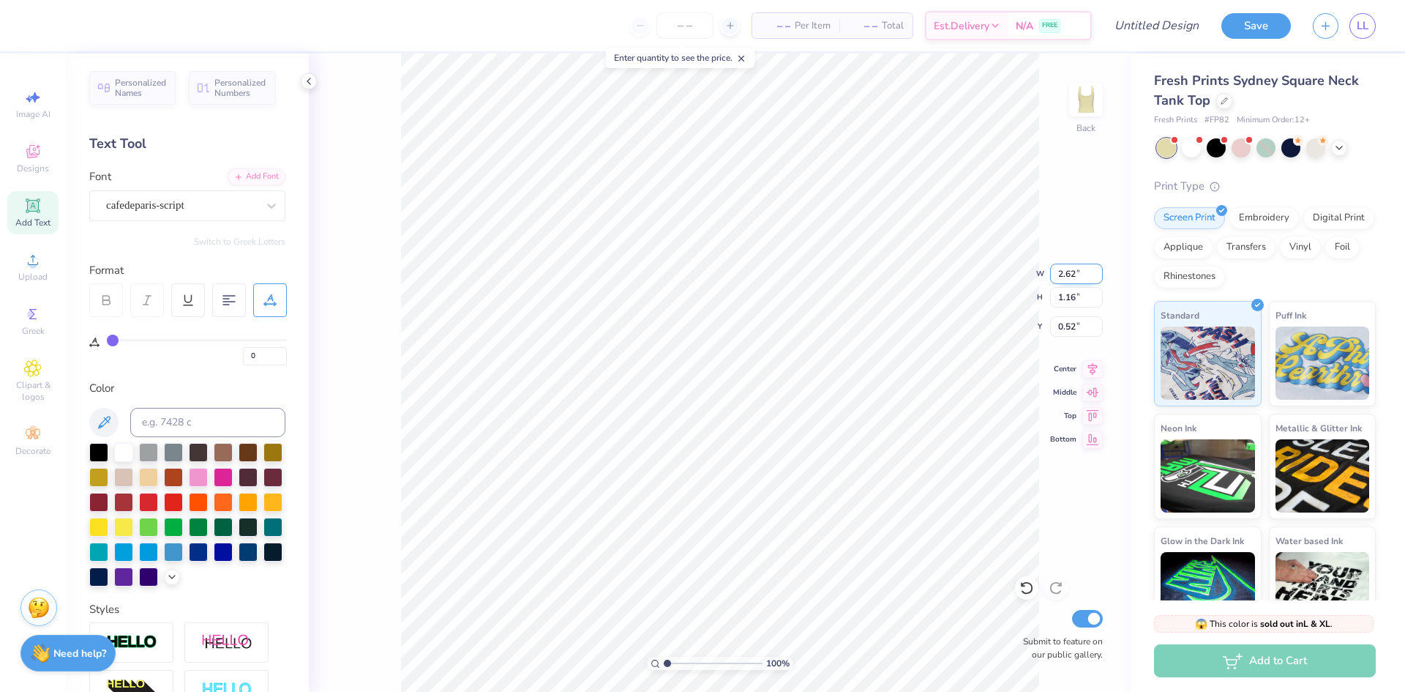
click at [1096, 270] on input "2.62" at bounding box center [1076, 273] width 53 height 20
click at [1096, 270] on input "2.63" at bounding box center [1076, 273] width 53 height 20
click at [1096, 270] on input "2.64" at bounding box center [1076, 273] width 53 height 20
click at [1096, 270] on input "2.65" at bounding box center [1076, 273] width 53 height 20
type input "2.66"
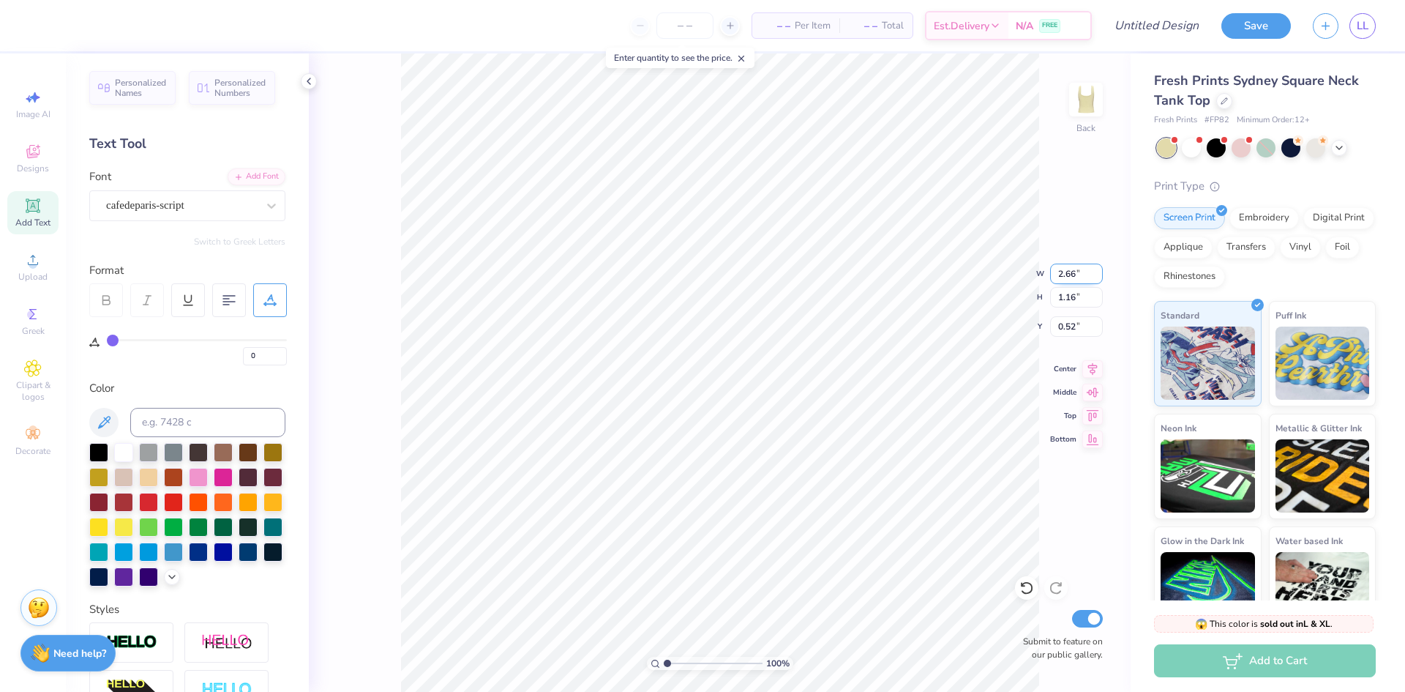
click at [1096, 270] on input "2.66" at bounding box center [1076, 273] width 53 height 20
click at [1085, 431] on div "100 % Back Submit to feature on our public gallery." at bounding box center [720, 372] width 822 height 638
